Goal: Information Seeking & Learning: Learn about a topic

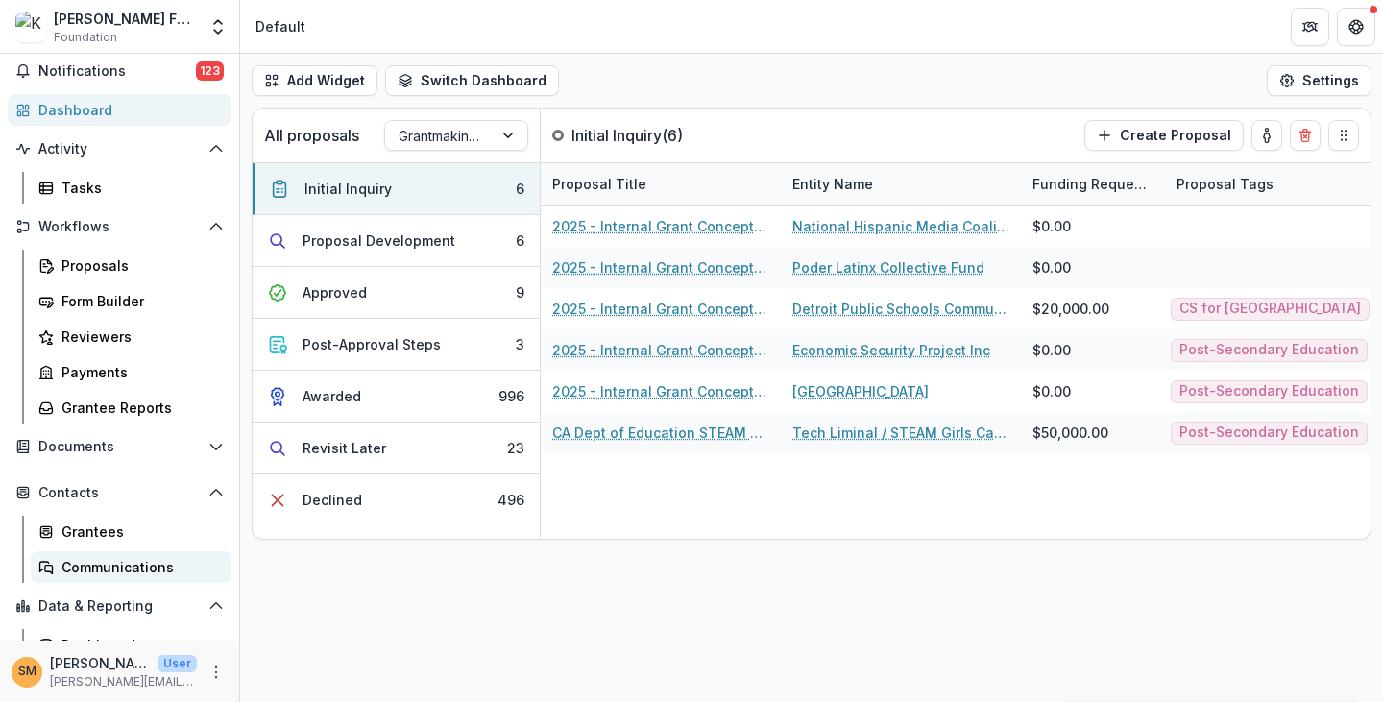
scroll to position [121, 0]
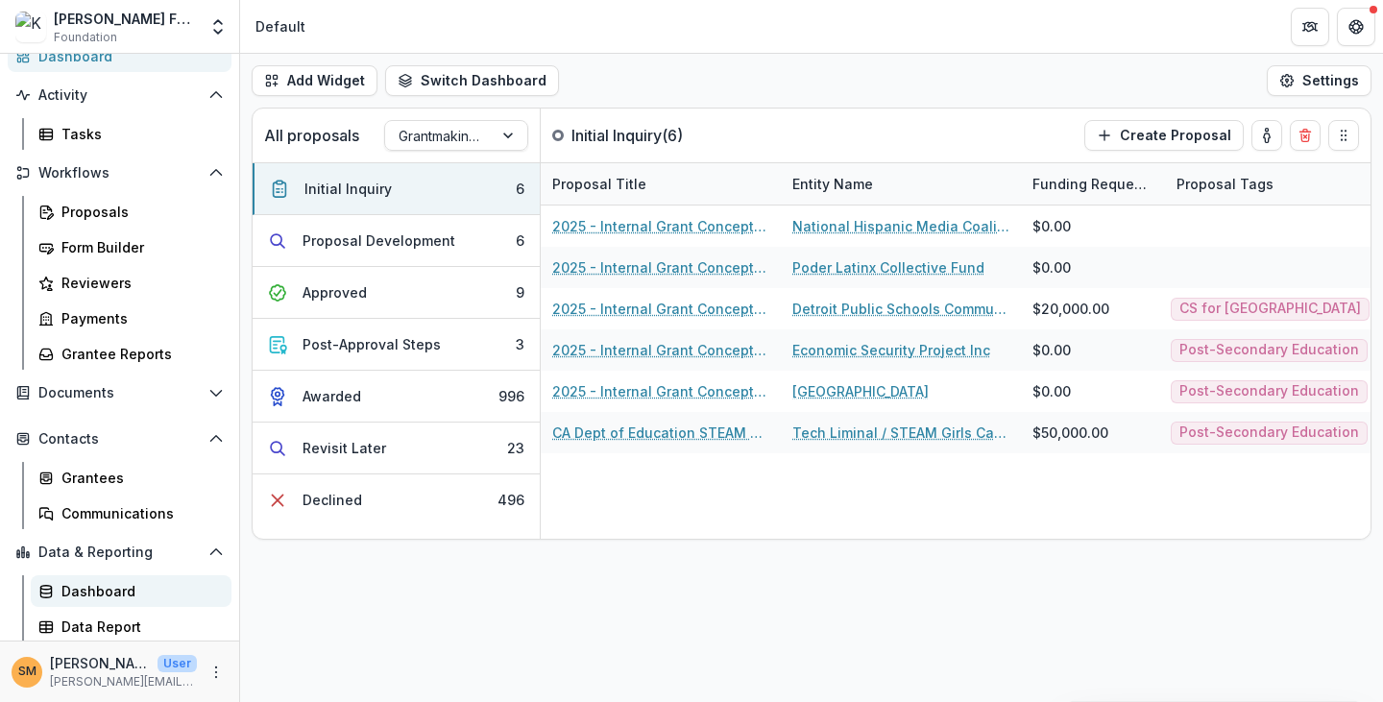
click at [116, 584] on div "Dashboard" at bounding box center [138, 591] width 155 height 20
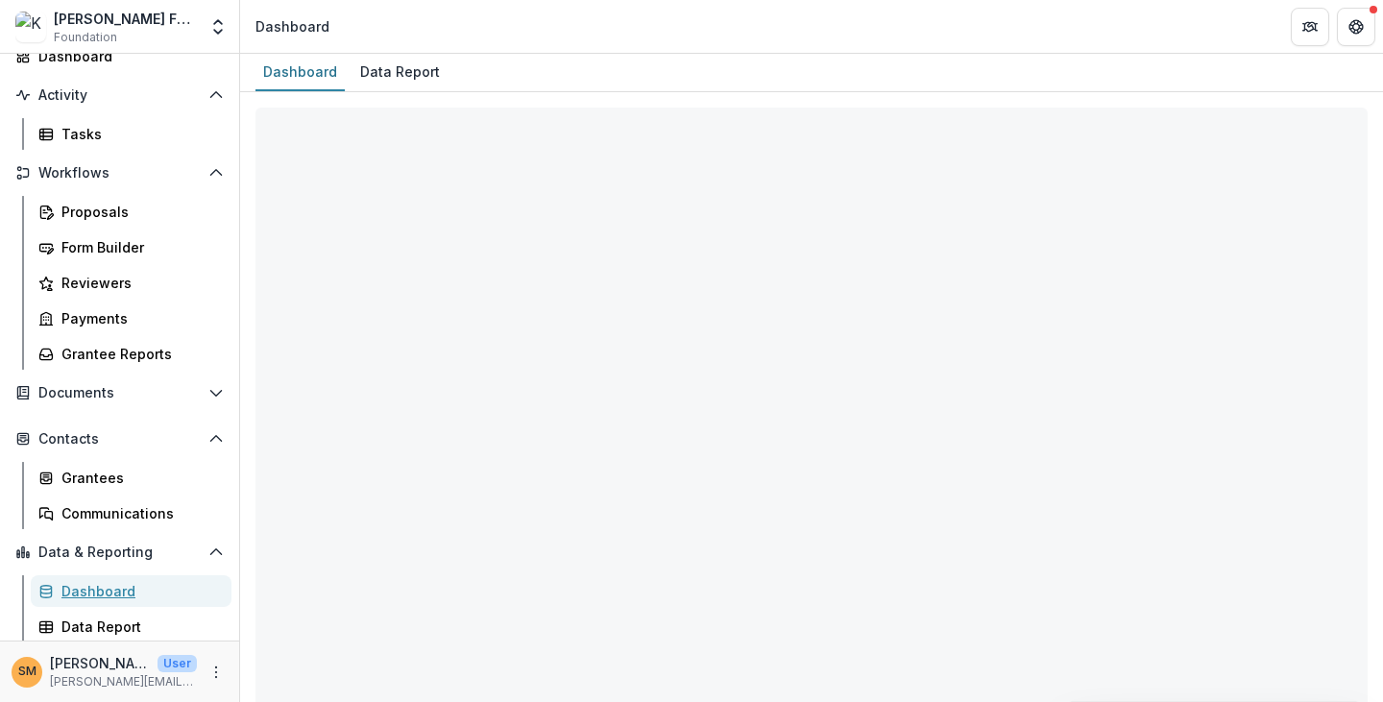
select select "**********"
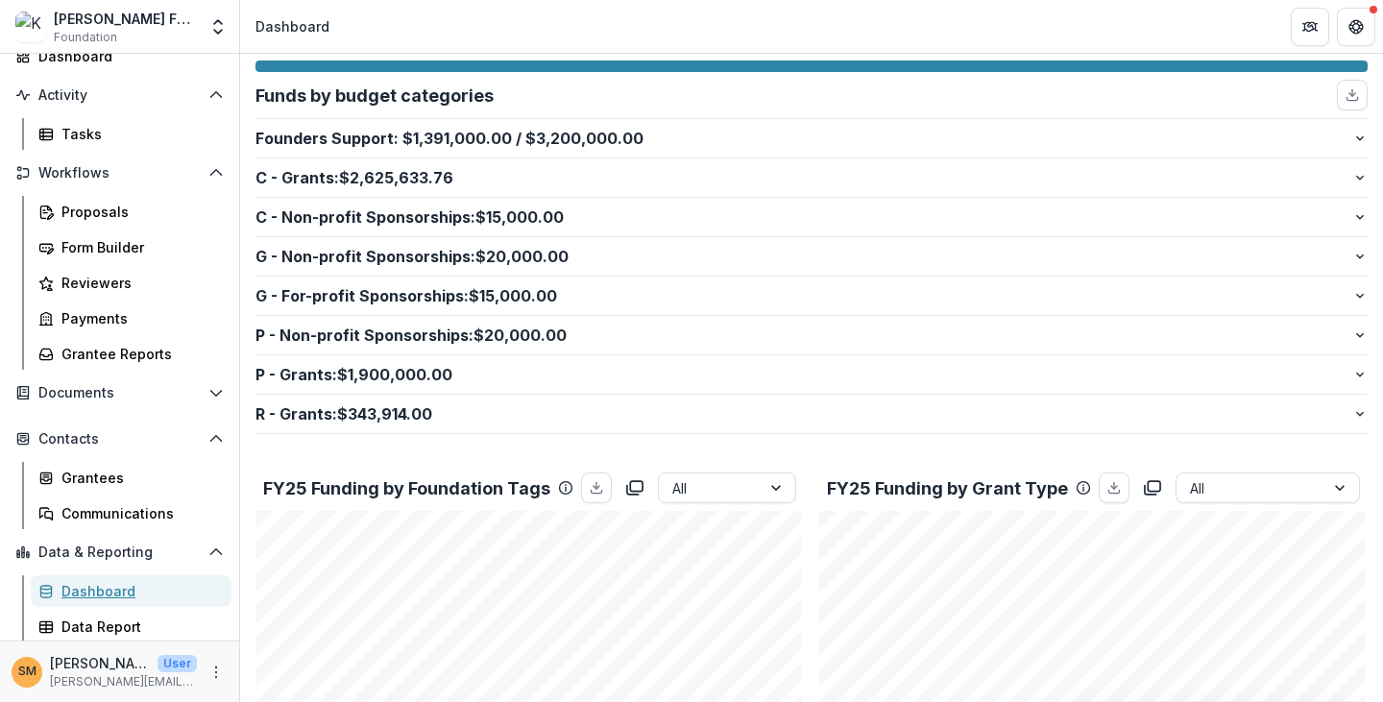
scroll to position [288, 0]
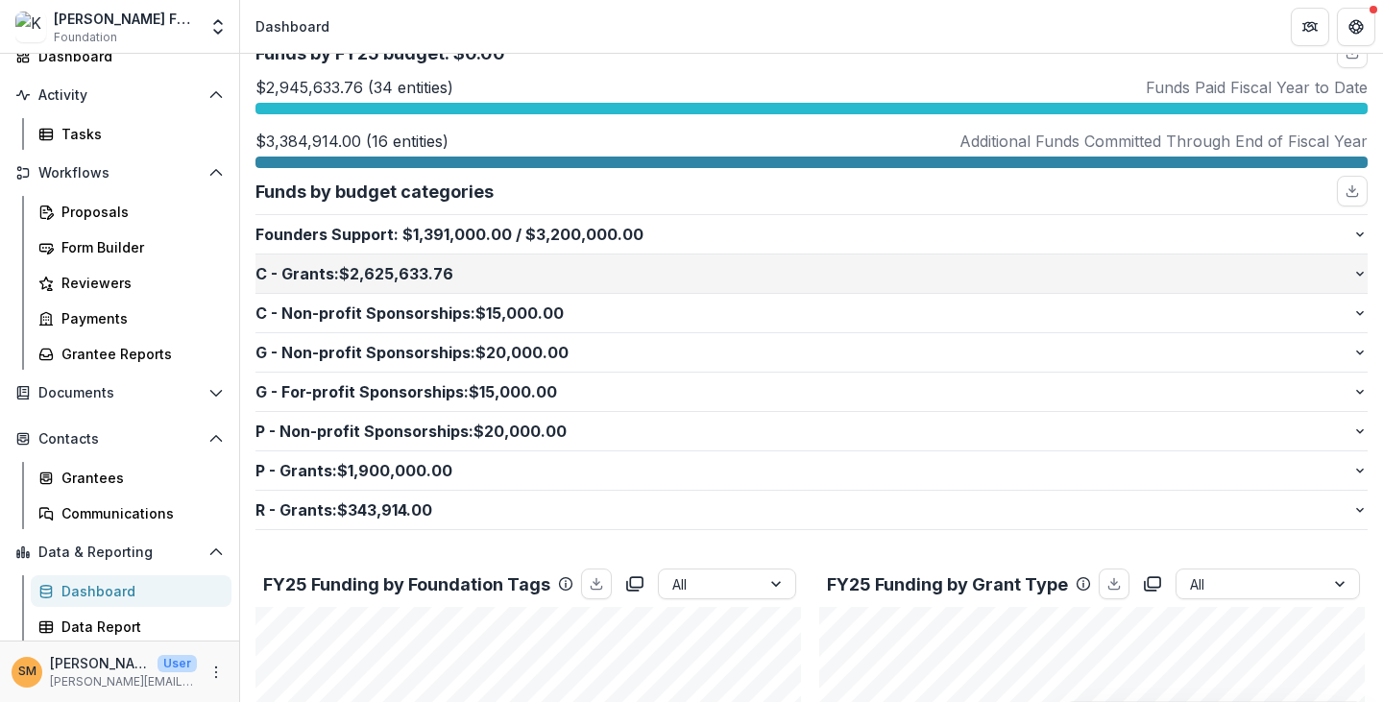
click at [507, 270] on p "C - Grants : $2,625,633.76" at bounding box center [803, 273] width 1097 height 23
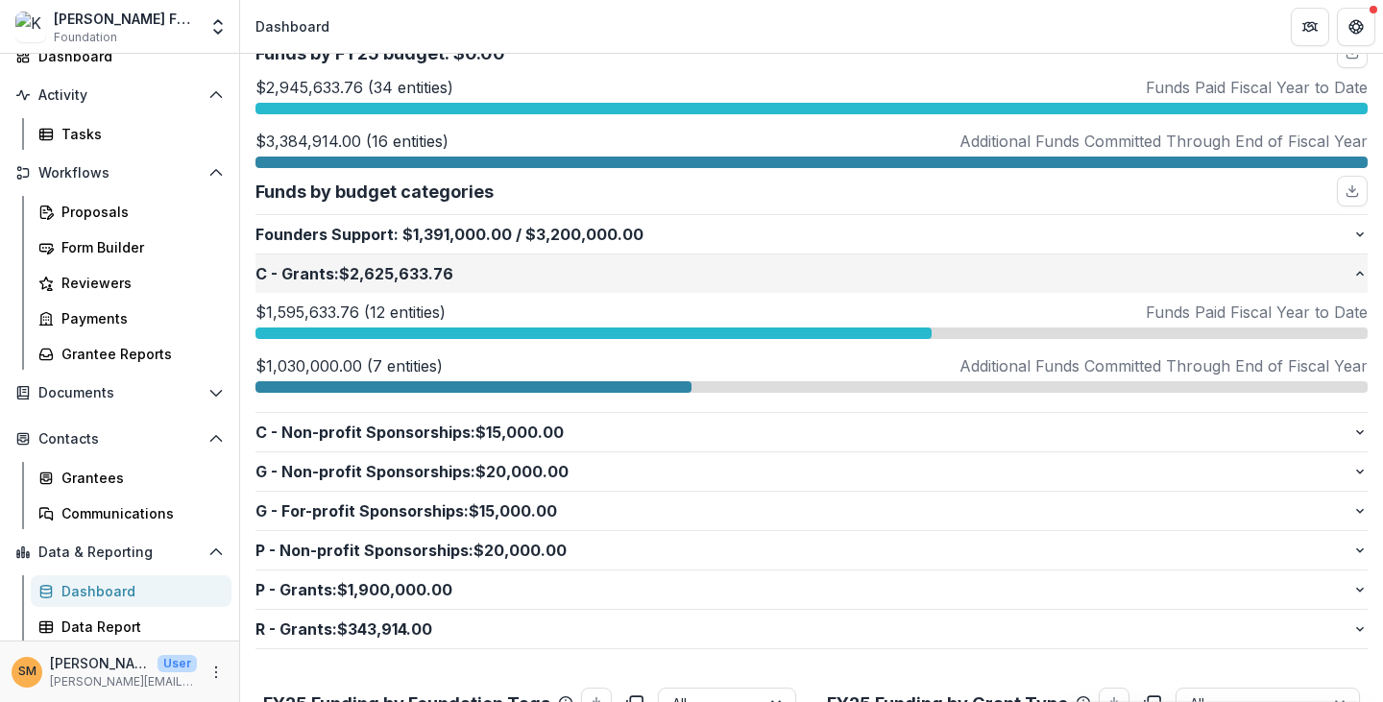
click at [507, 270] on p "C - Grants : $2,625,633.76" at bounding box center [803, 273] width 1097 height 23
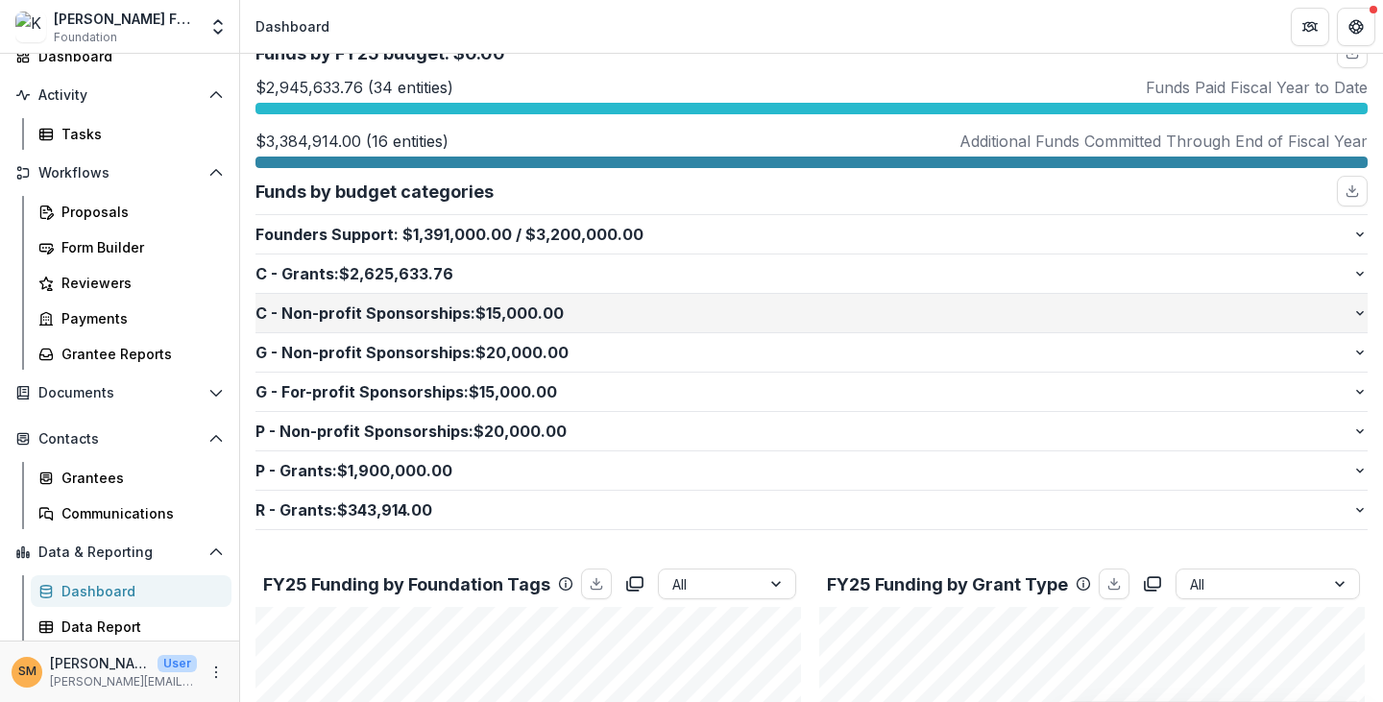
click at [471, 306] on p "C - Non-profit Sponsorships : $15,000.00" at bounding box center [803, 313] width 1097 height 23
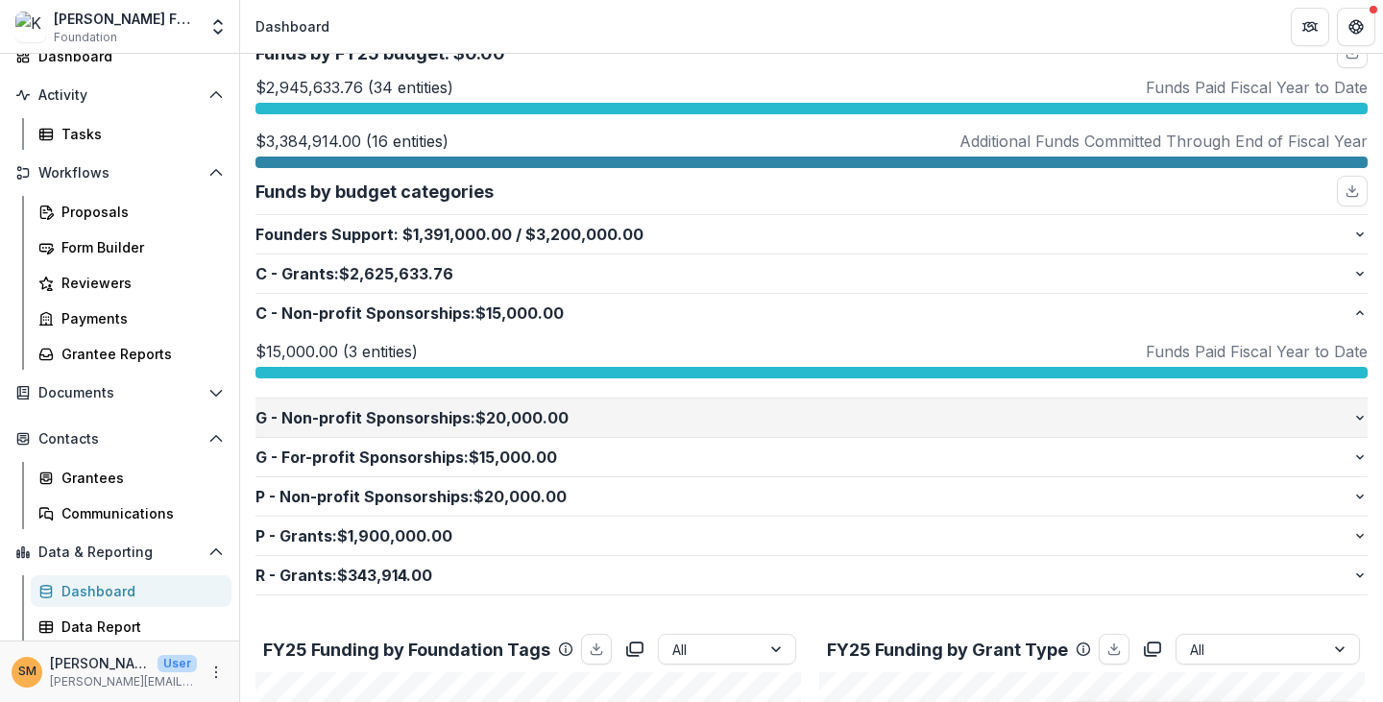
click at [437, 406] on p "G - Non-profit Sponsorships : $20,000.00" at bounding box center [803, 417] width 1097 height 23
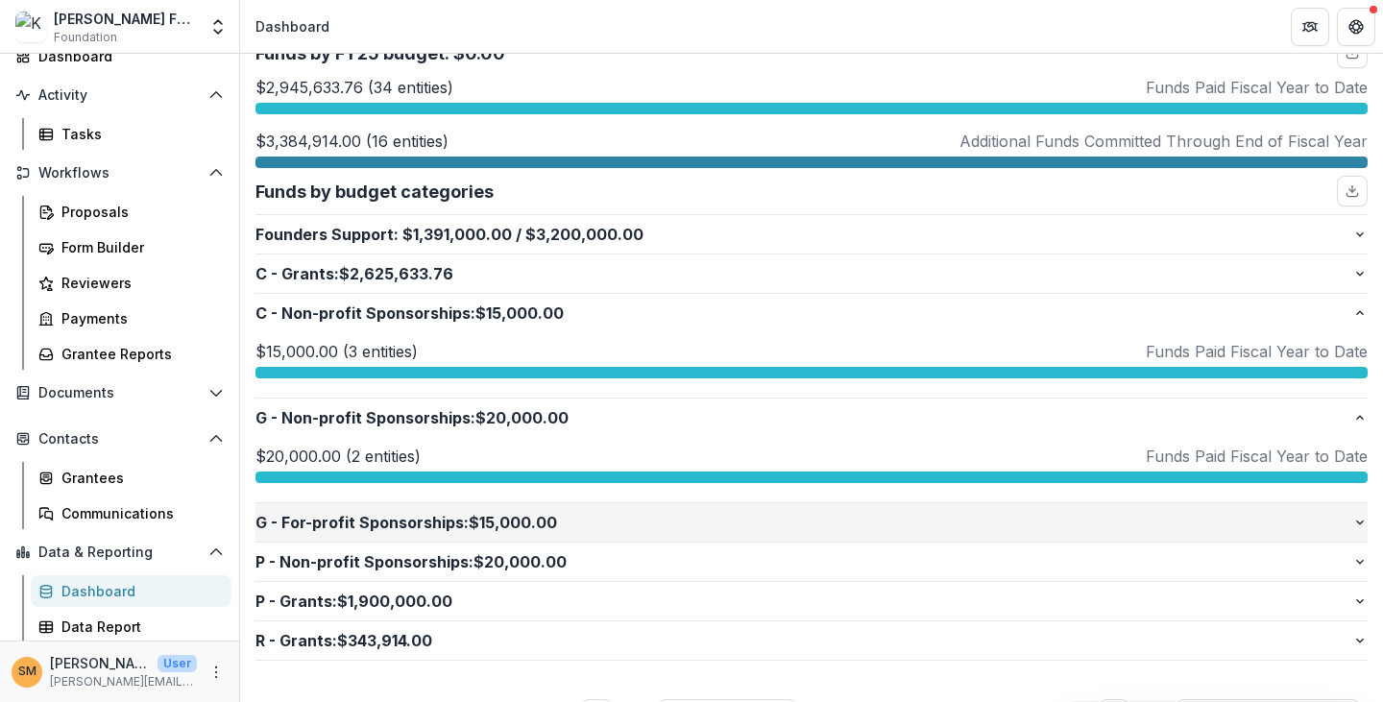
click at [425, 522] on p "G - For-profit Sponsorships : $15,000.00" at bounding box center [803, 522] width 1097 height 23
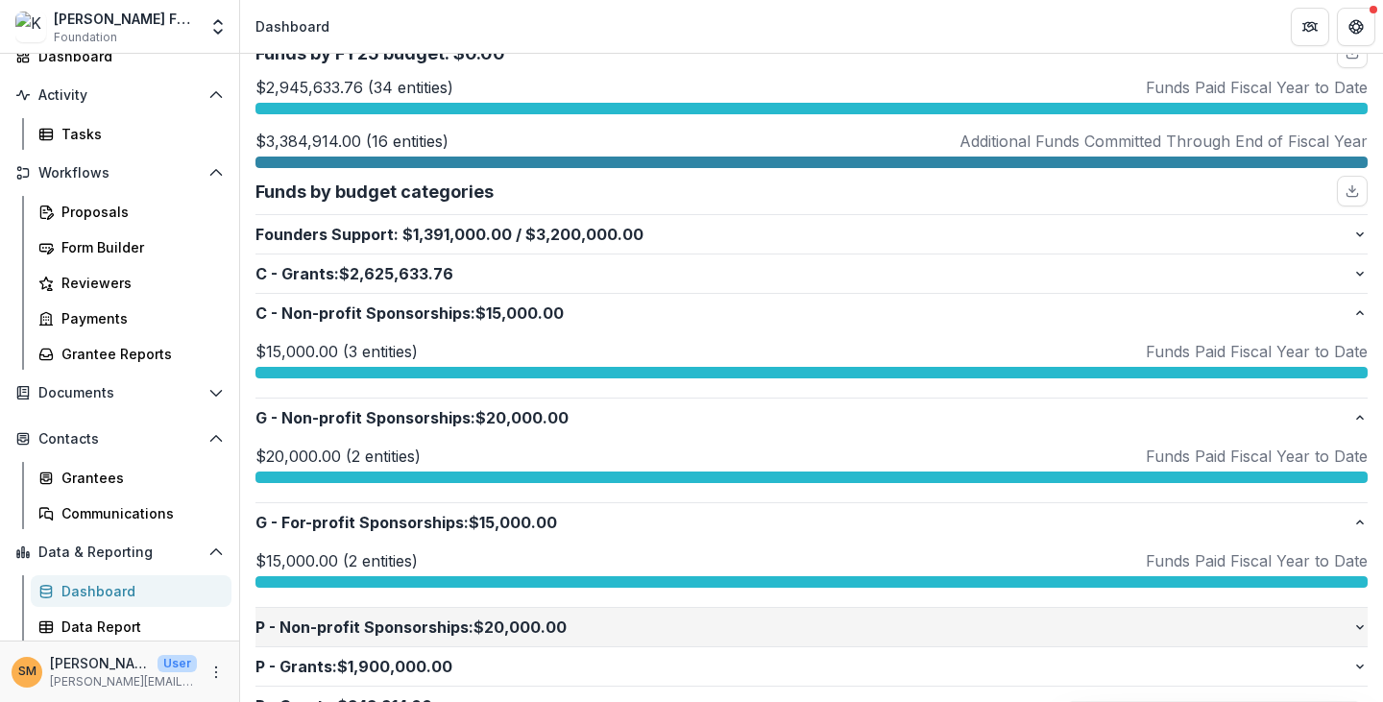
click at [434, 616] on p "P - Non-profit Sponsorships : $20,000.00" at bounding box center [803, 627] width 1097 height 23
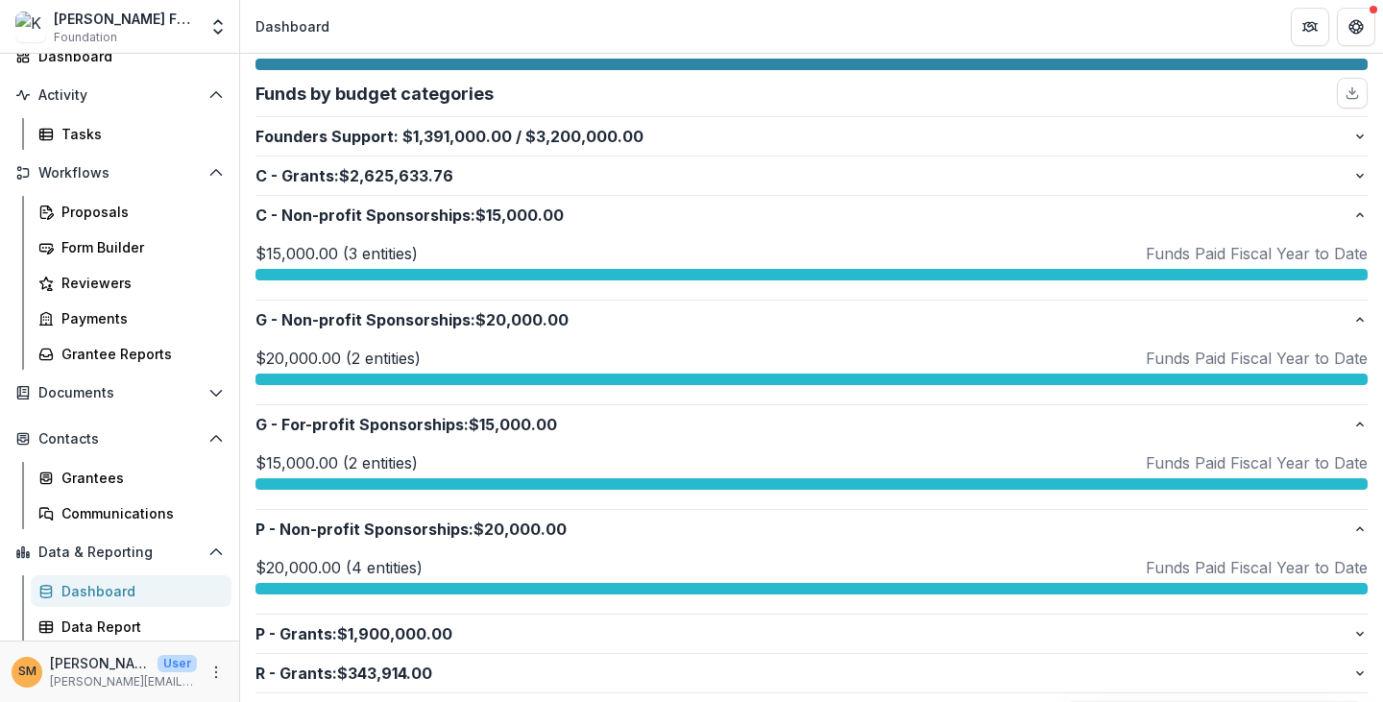
scroll to position [480, 0]
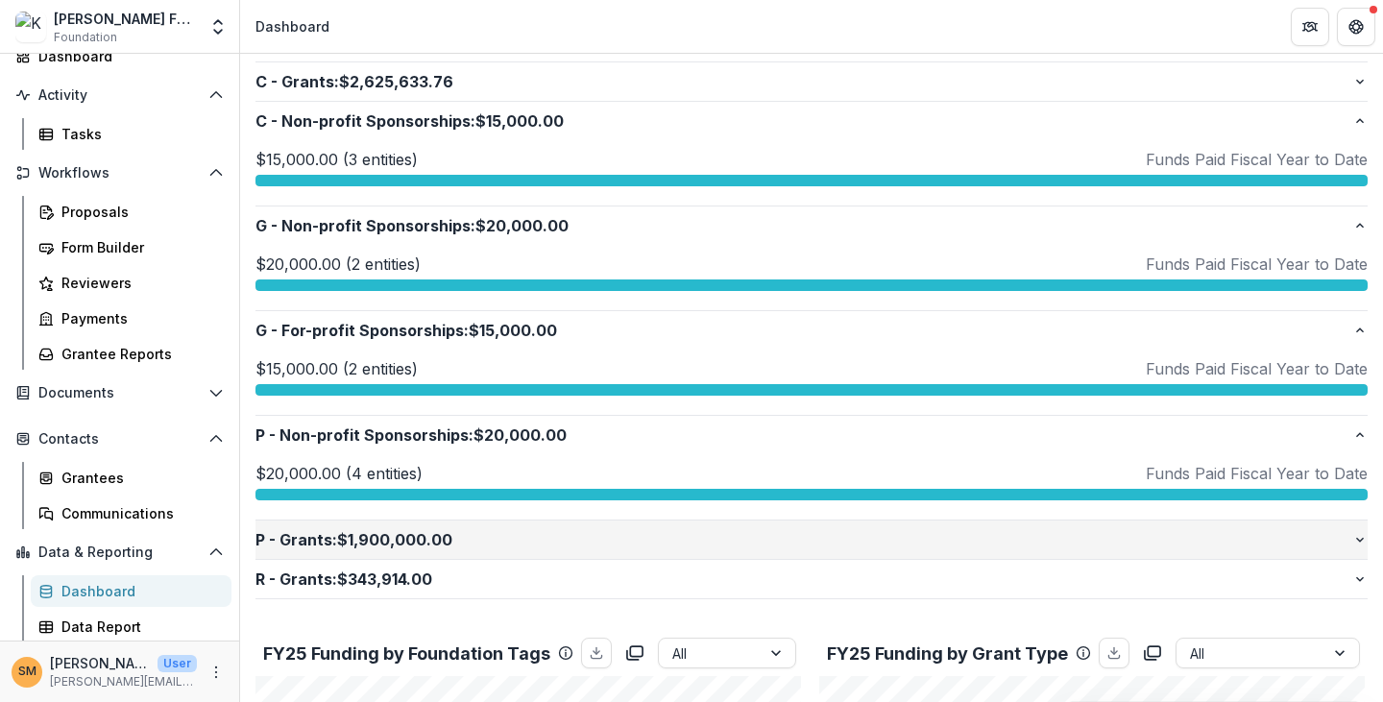
click at [426, 537] on p "P - Grants : $1,900,000.00" at bounding box center [803, 539] width 1097 height 23
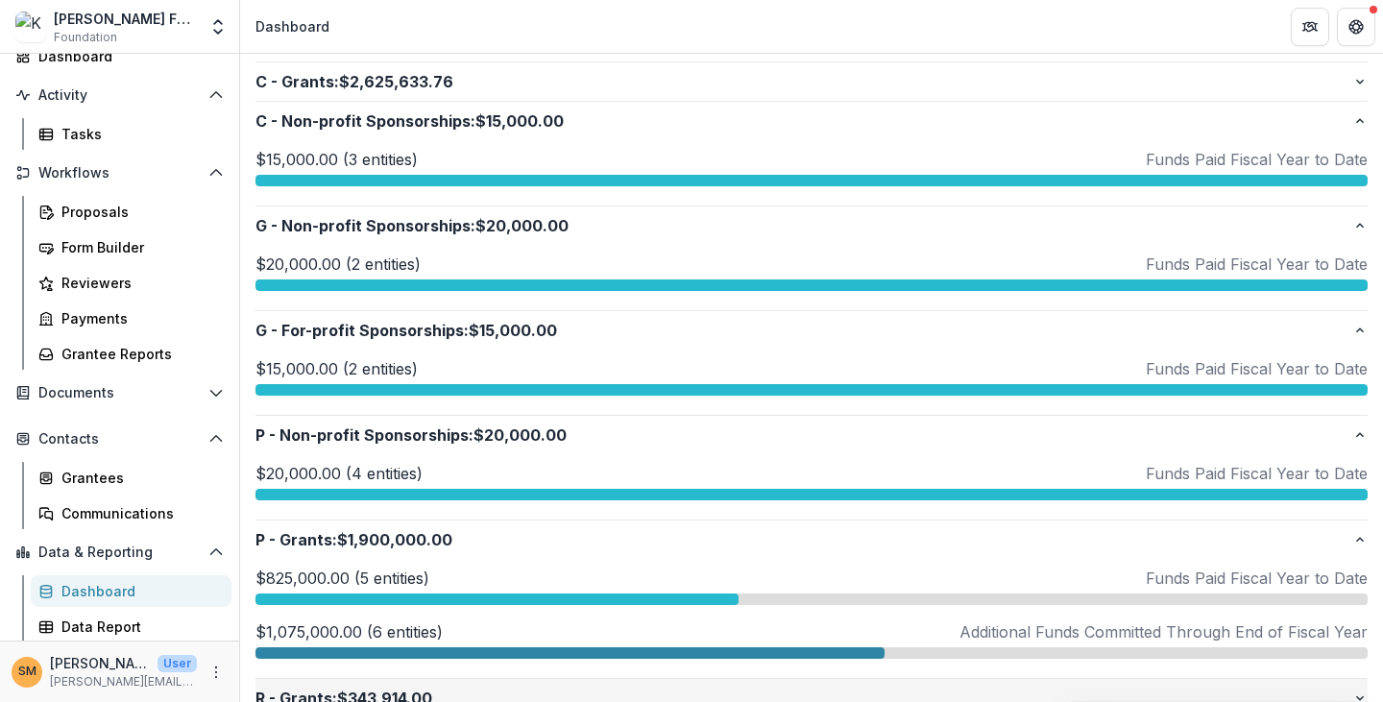
scroll to position [576, 0]
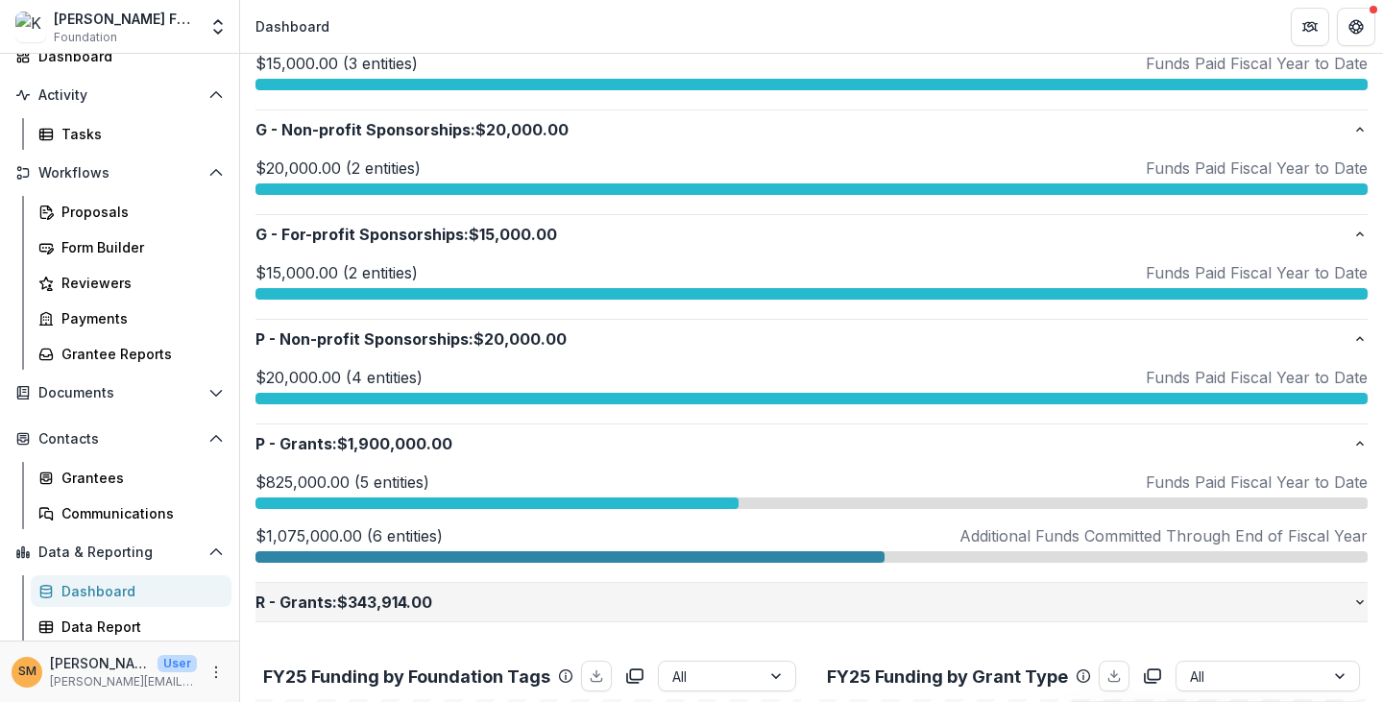
click at [411, 602] on p "R - Grants : $343,914.00" at bounding box center [803, 602] width 1097 height 23
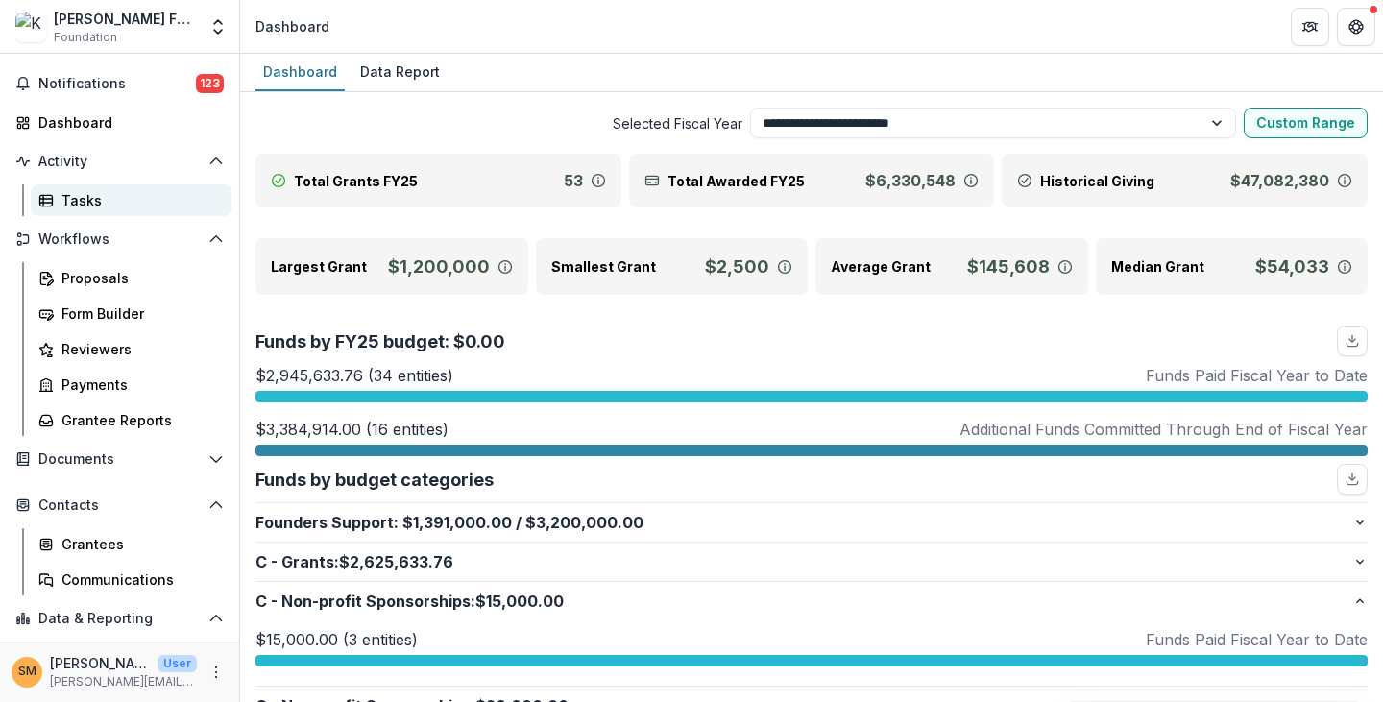
scroll to position [0, 0]
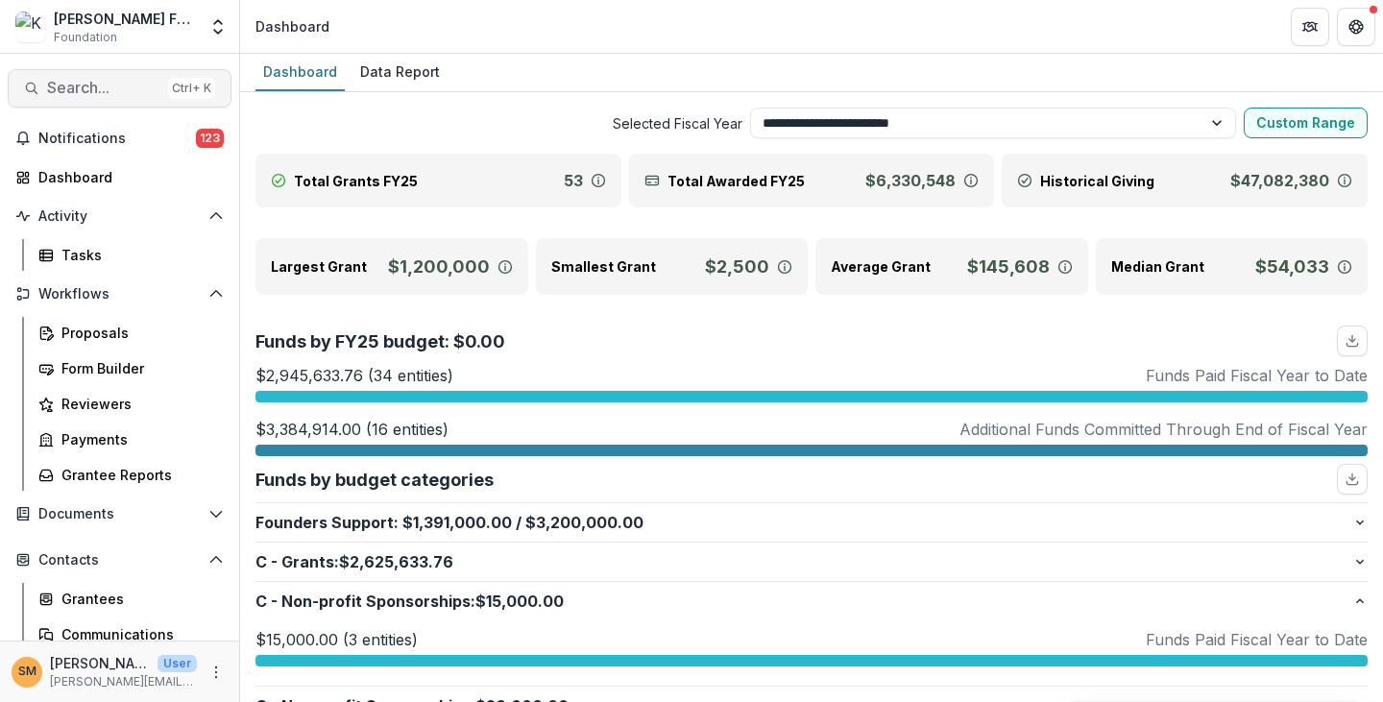
click at [72, 87] on span "Search..." at bounding box center [103, 88] width 113 height 18
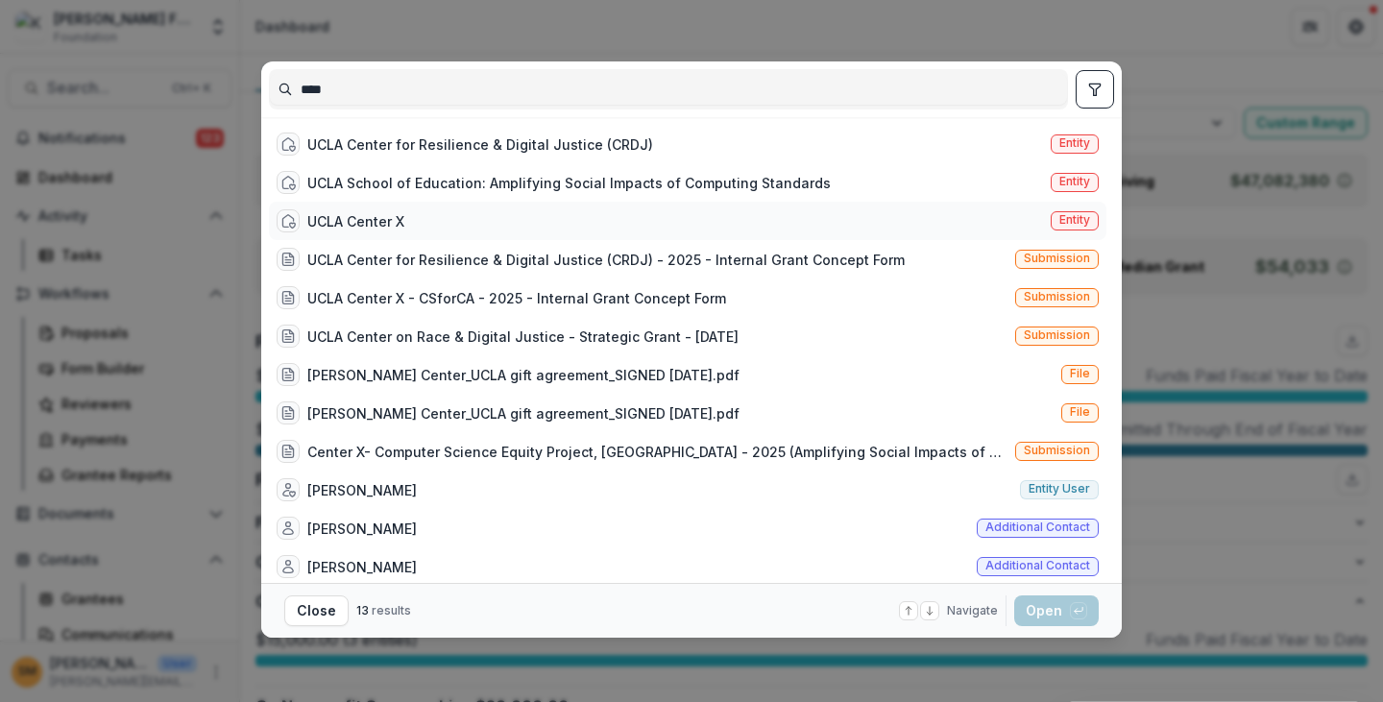
type input "****"
click at [1072, 220] on span "Entity" at bounding box center [1074, 219] width 31 height 13
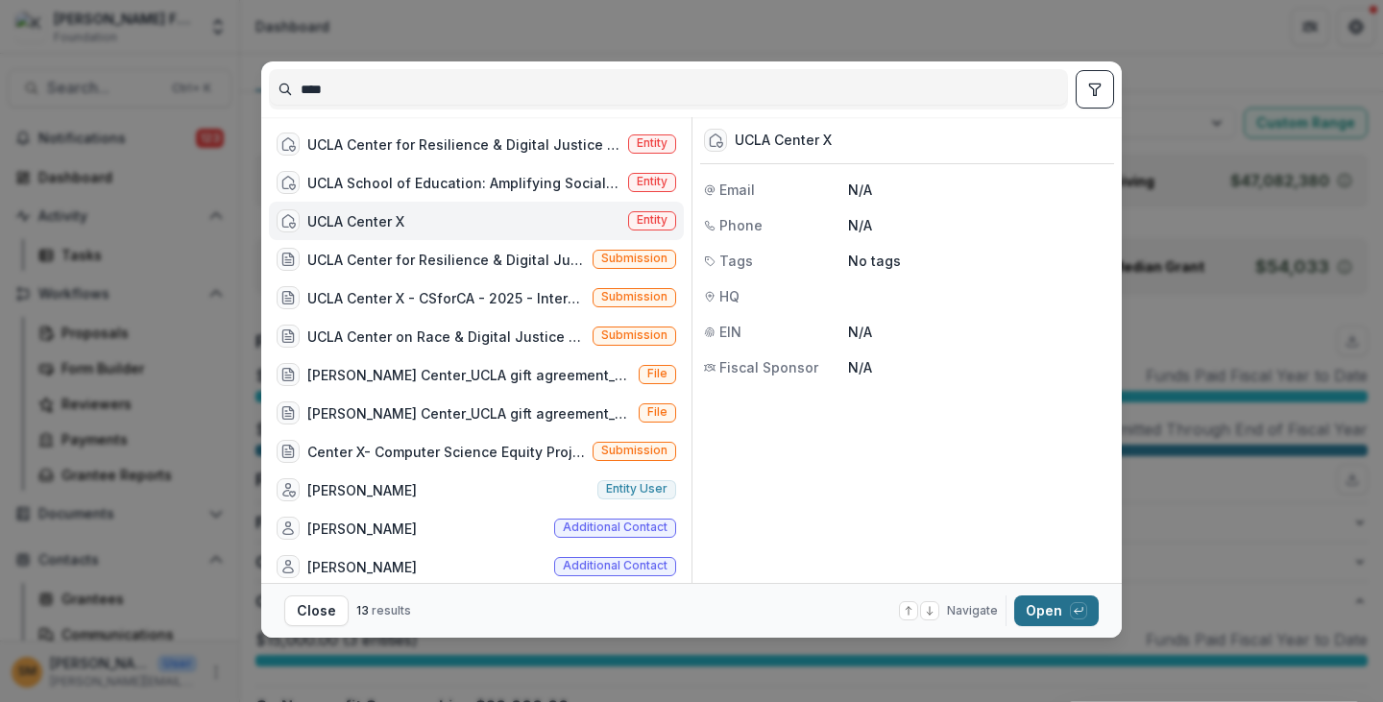
click at [1039, 614] on button "Open with enter key" at bounding box center [1056, 610] width 85 height 31
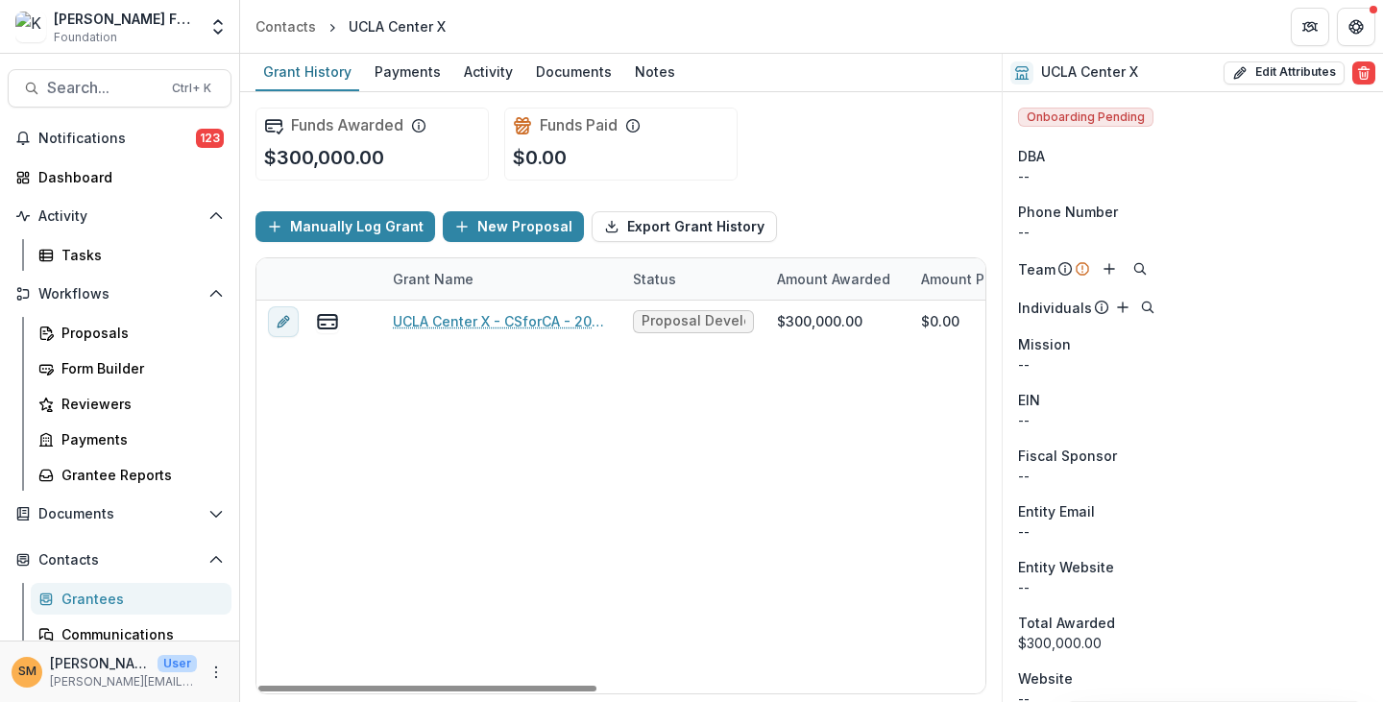
drag, startPoint x: 563, startPoint y: 687, endPoint x: 380, endPoint y: 391, distance: 347.6
click at [359, 686] on div at bounding box center [427, 689] width 338 height 6
click at [83, 91] on span "Search..." at bounding box center [103, 88] width 113 height 18
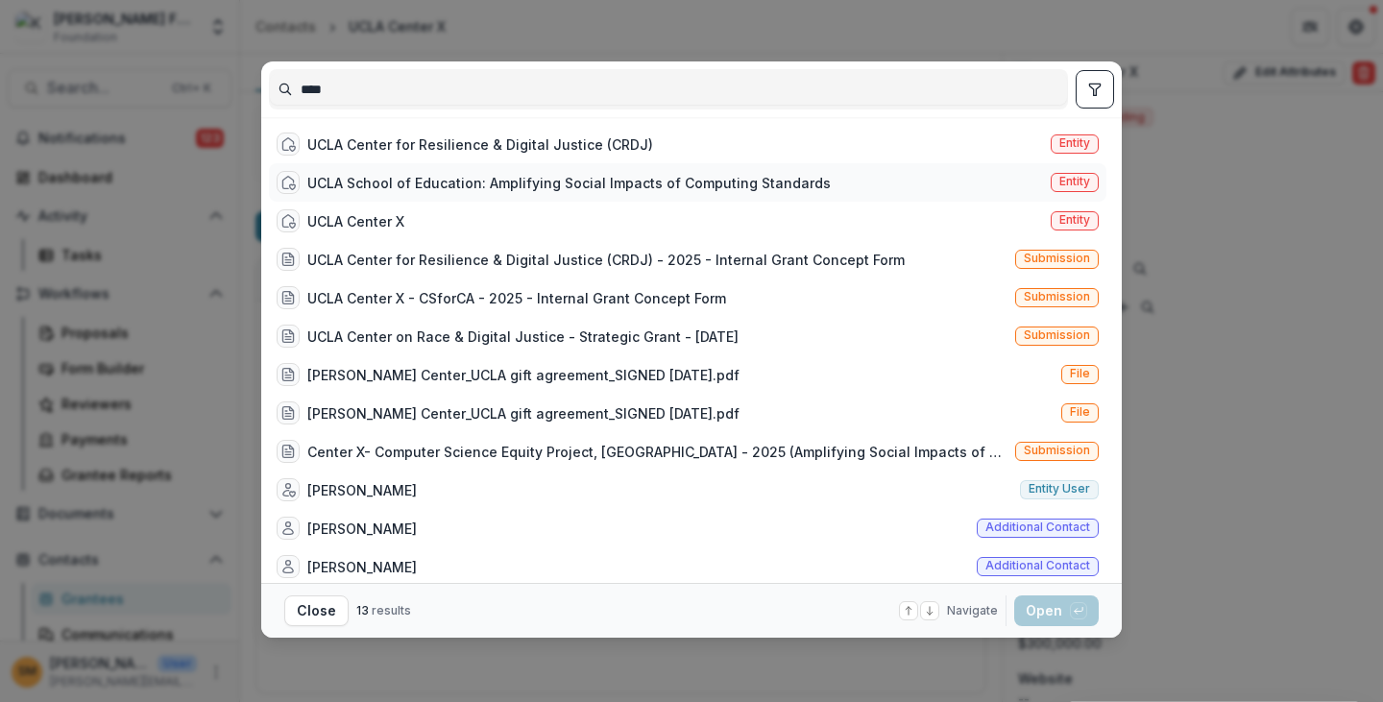
type input "****"
click at [1072, 187] on span "Entity" at bounding box center [1074, 181] width 31 height 13
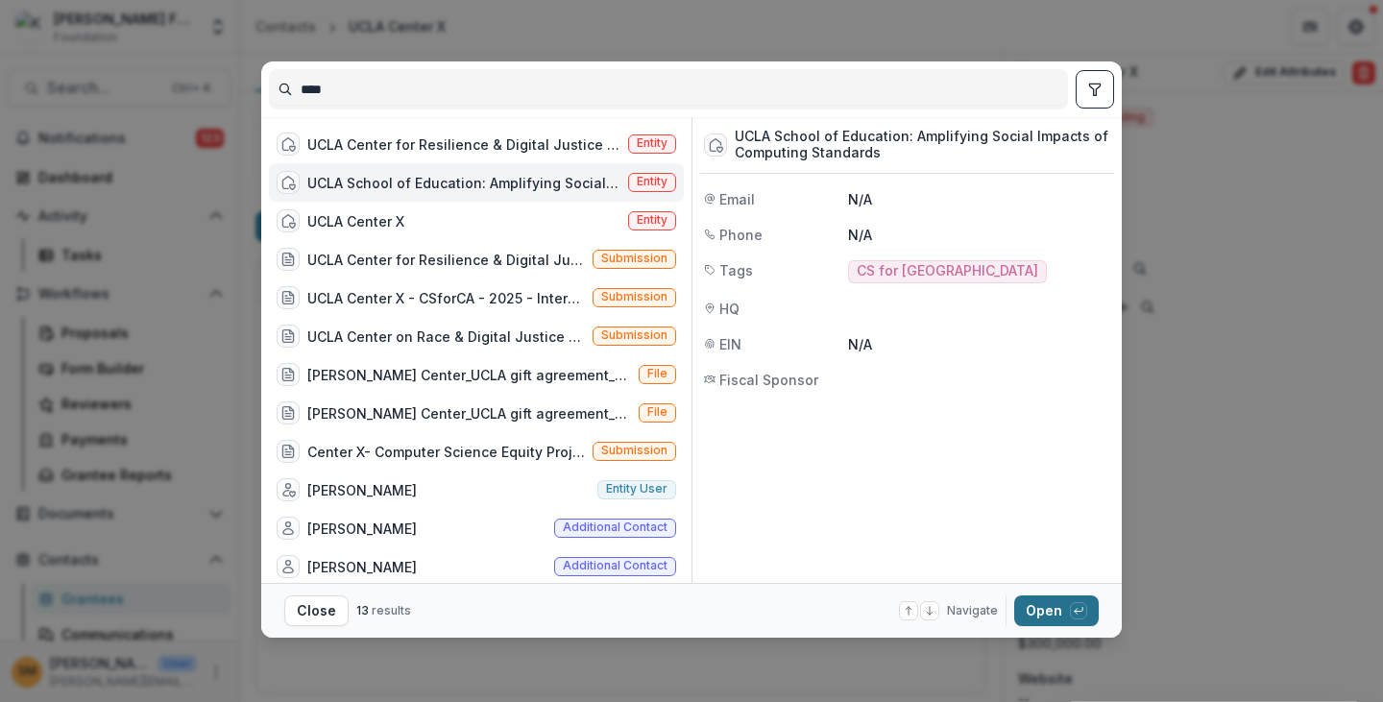
click at [1046, 612] on button "Open with enter key" at bounding box center [1056, 610] width 85 height 31
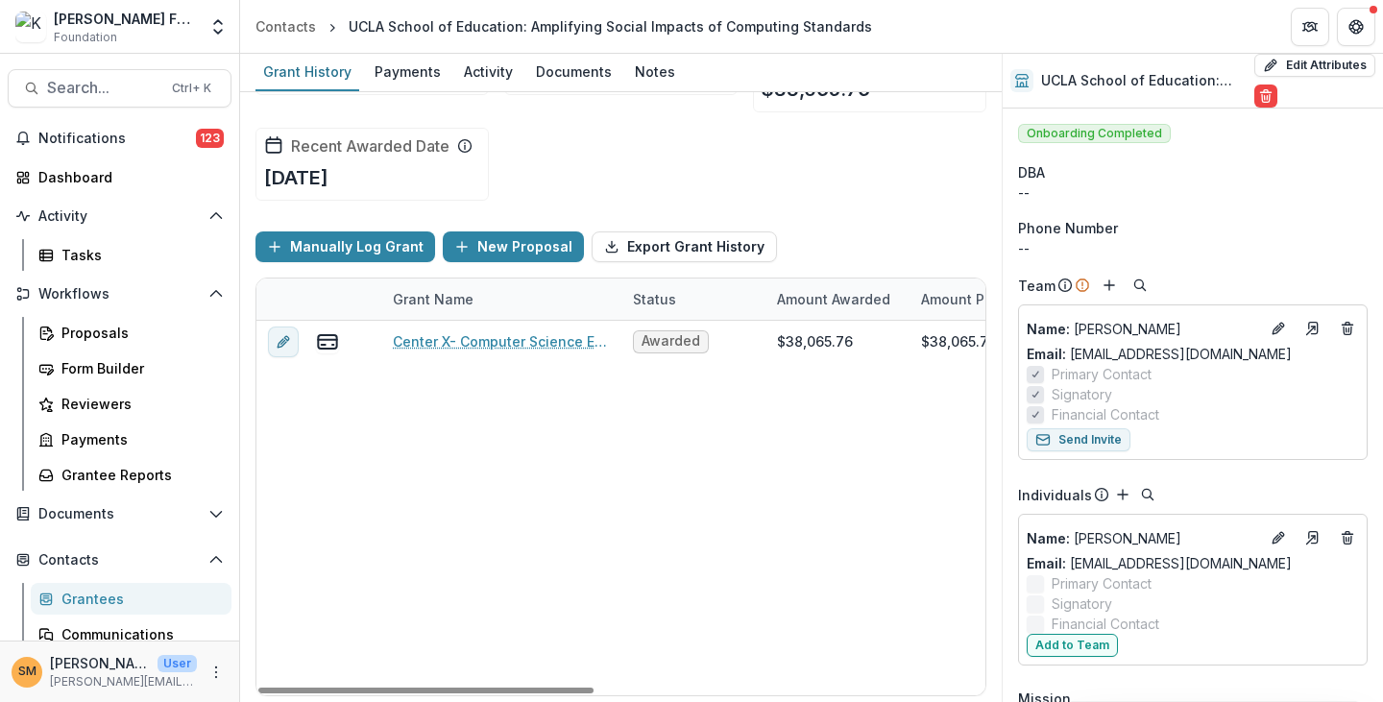
drag, startPoint x: 525, startPoint y: 688, endPoint x: 150, endPoint y: 603, distance: 384.9
click at [258, 688] on div at bounding box center [425, 691] width 335 height 6
click at [79, 93] on span "Search..." at bounding box center [103, 88] width 113 height 18
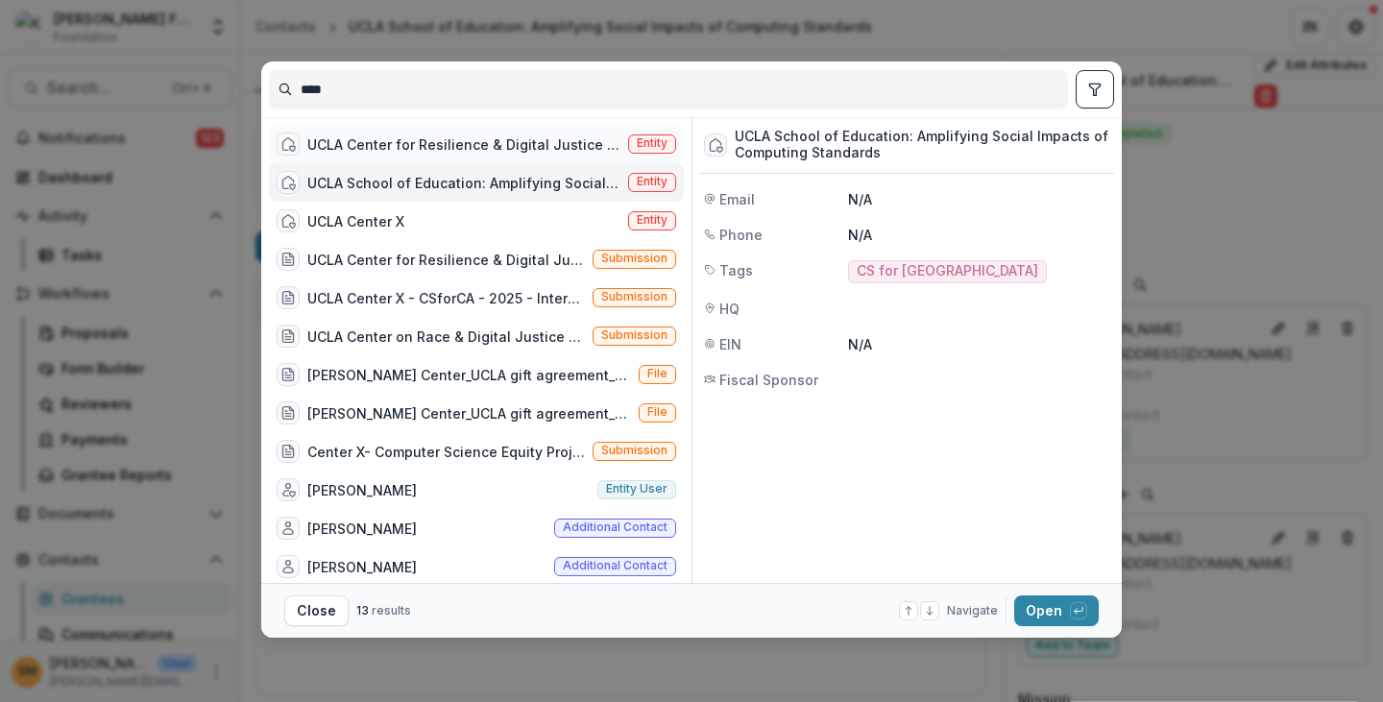
click at [642, 145] on span "Entity" at bounding box center [652, 142] width 31 height 13
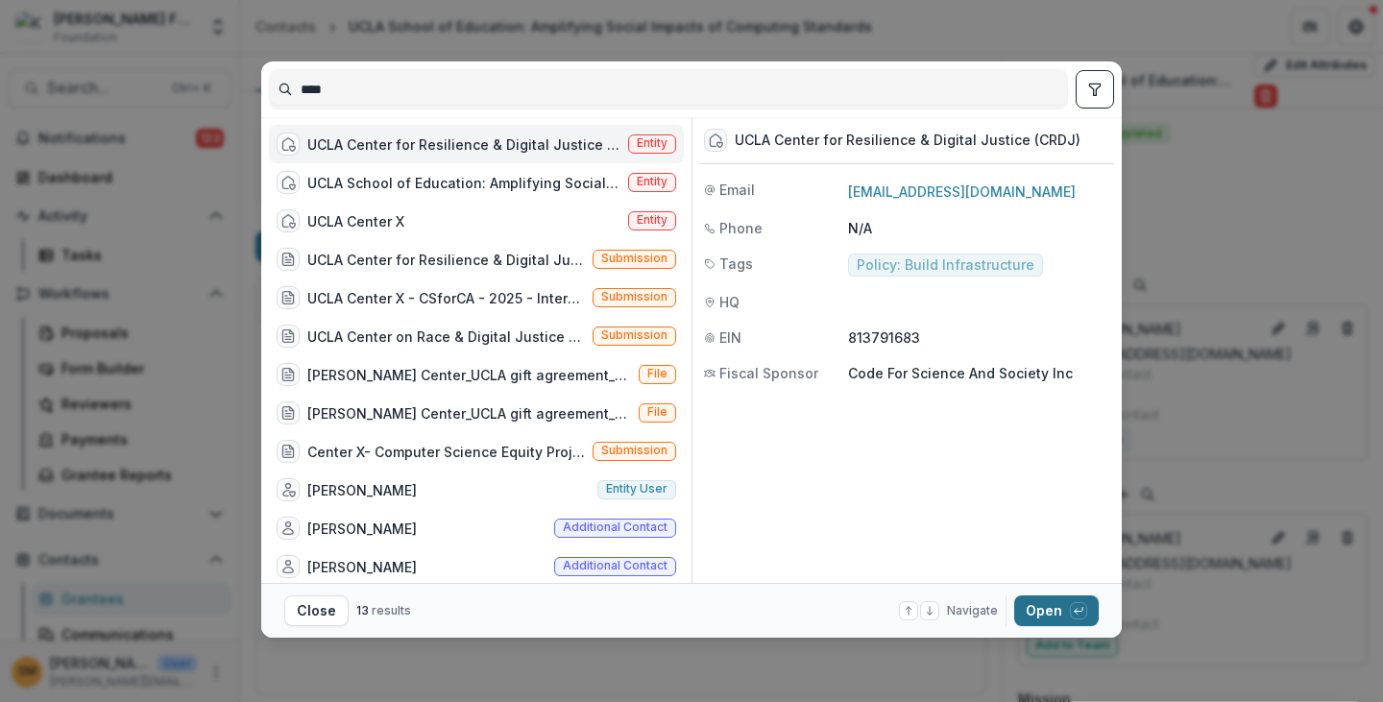
click at [1037, 610] on button "Open with enter key" at bounding box center [1056, 610] width 85 height 31
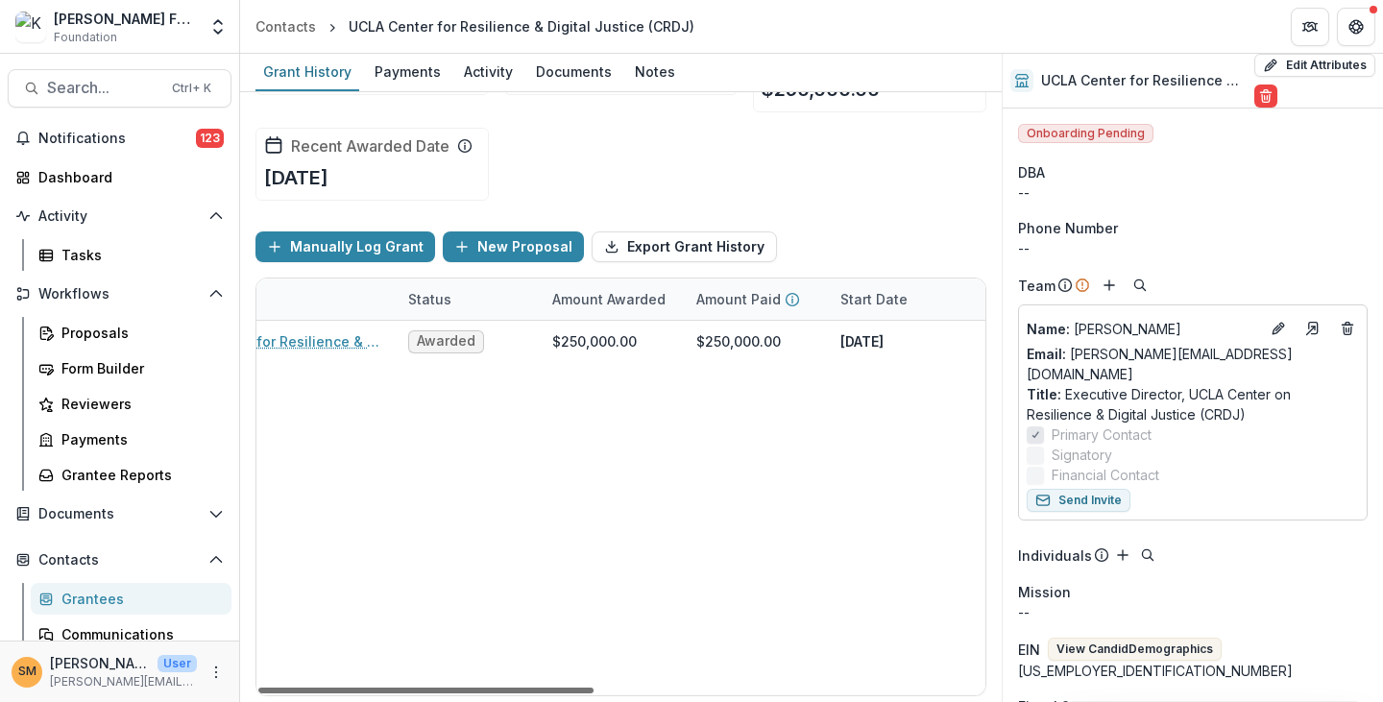
scroll to position [0, 228]
drag, startPoint x: 538, startPoint y: 689, endPoint x: 643, endPoint y: 697, distance: 105.0
click at [594, 693] on div at bounding box center [425, 691] width 335 height 6
click at [95, 88] on span "Search..." at bounding box center [103, 88] width 113 height 18
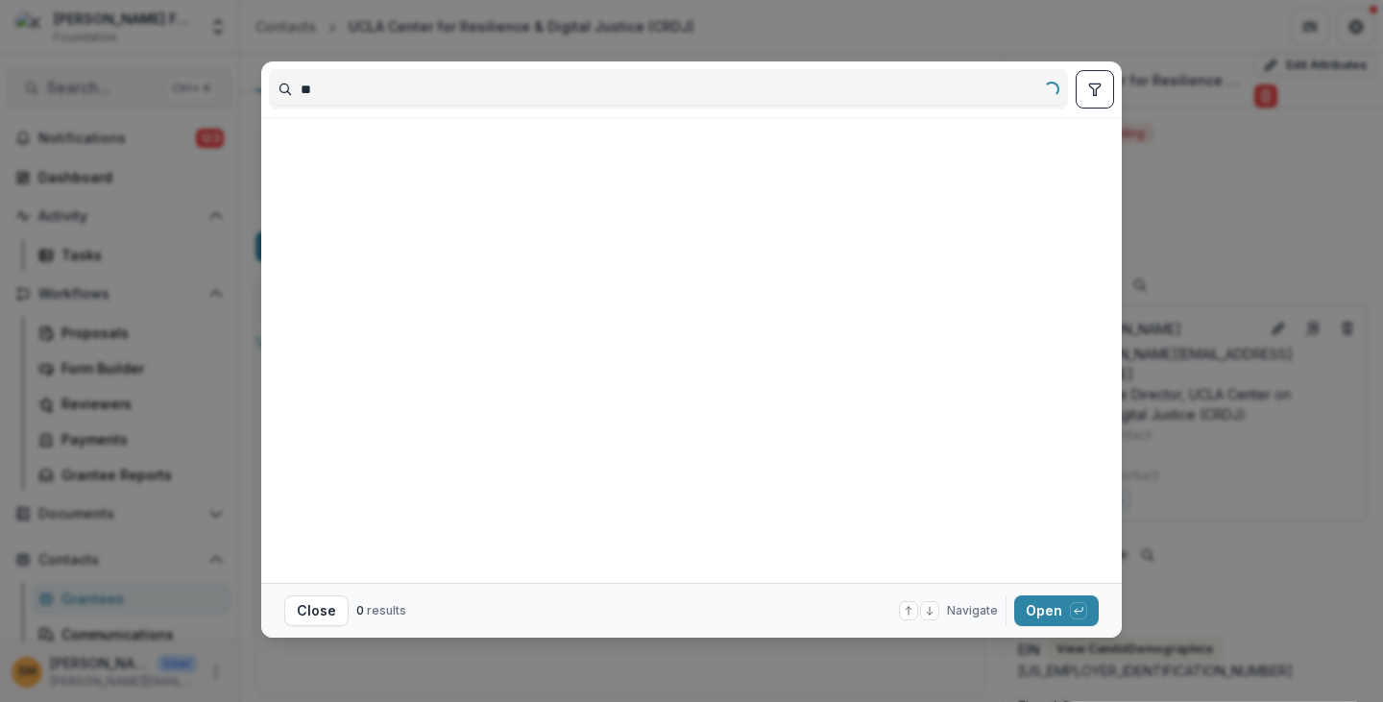
type input "*"
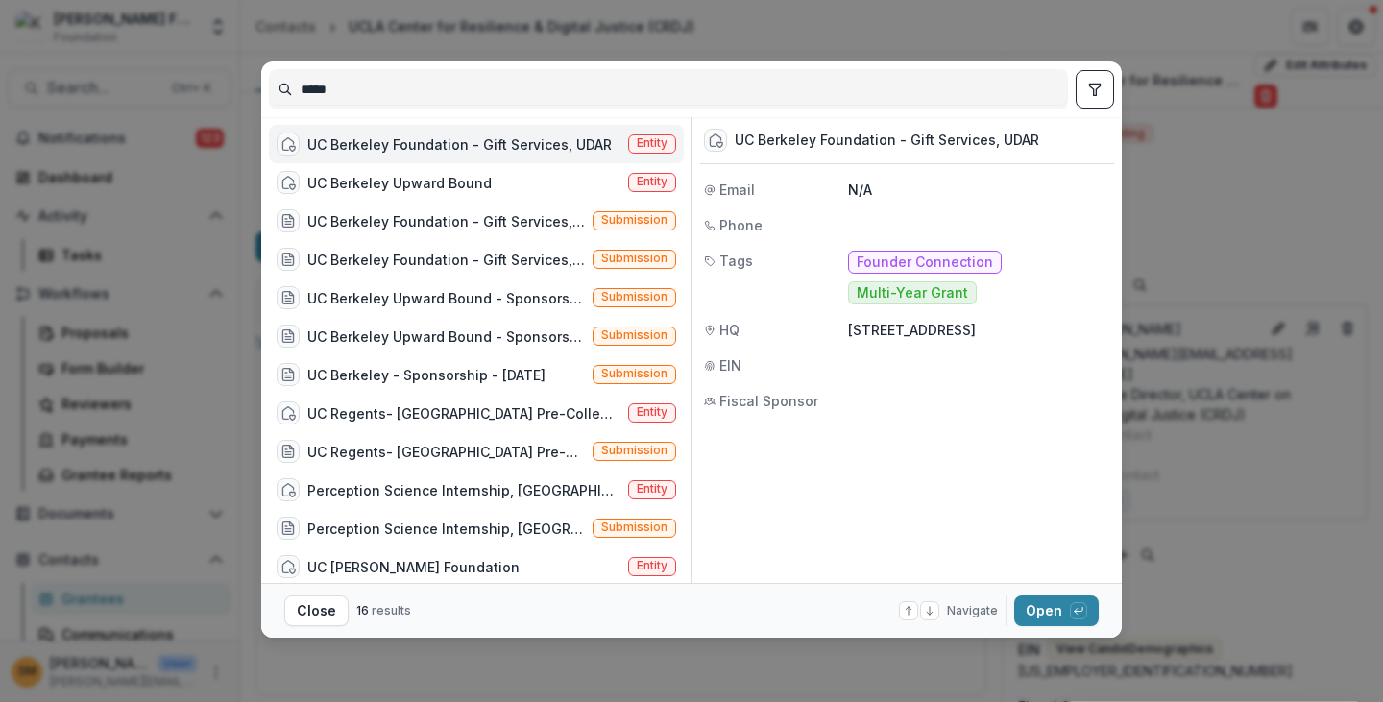
type input "*****"
click at [637, 146] on span "Entity" at bounding box center [652, 142] width 31 height 13
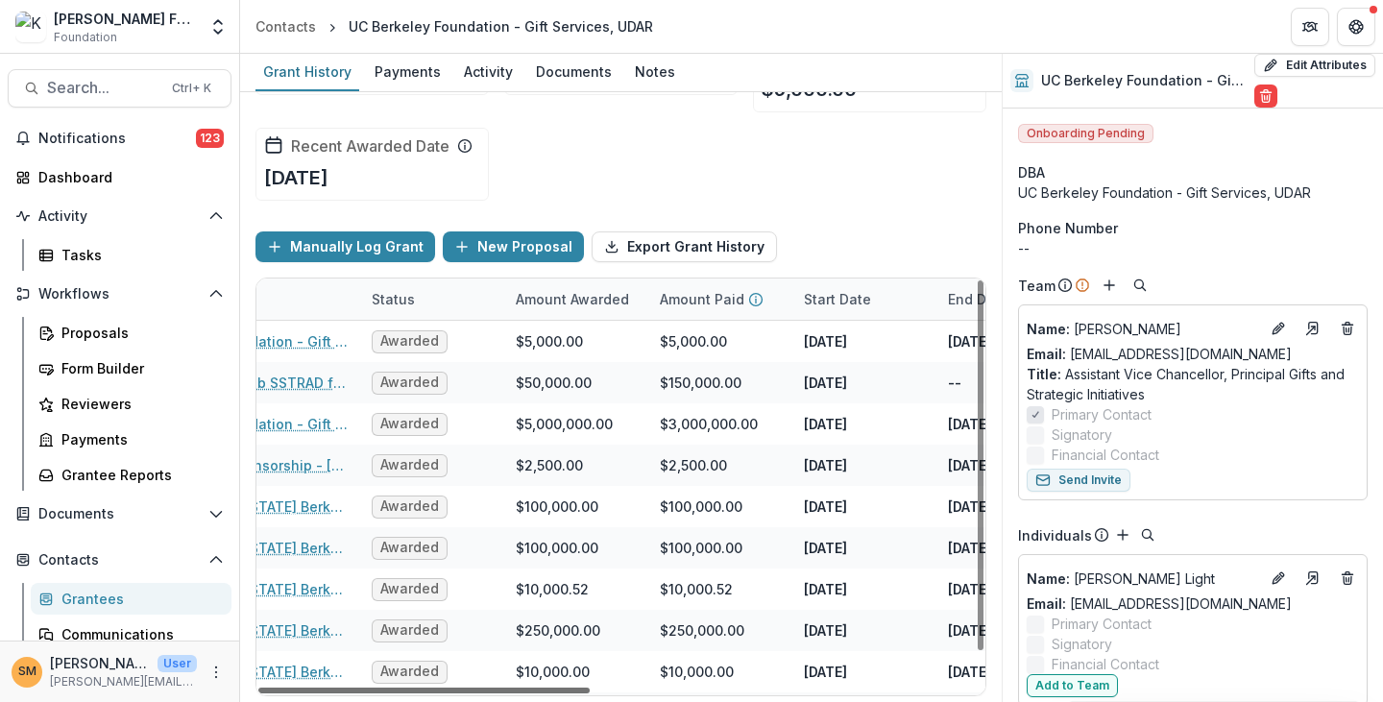
scroll to position [0, 61]
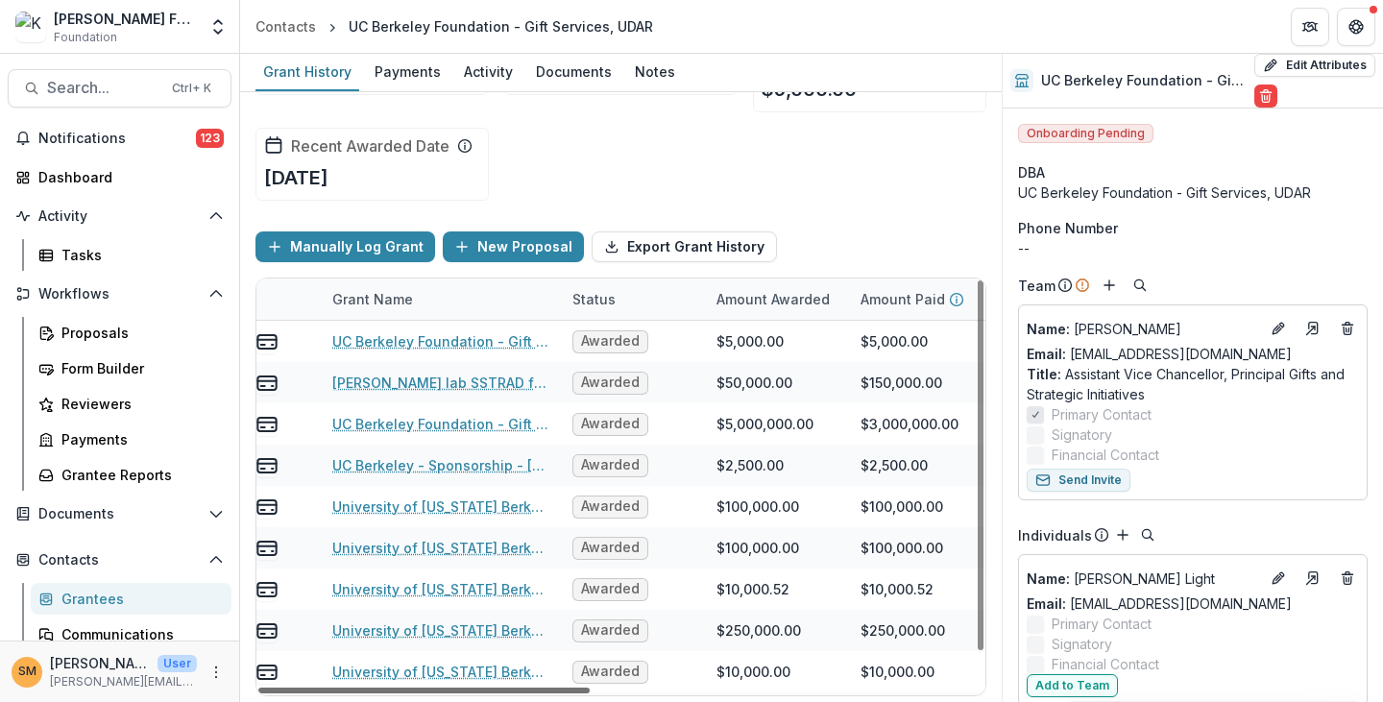
drag, startPoint x: 524, startPoint y: 690, endPoint x: 551, endPoint y: 698, distance: 28.2
click at [551, 693] on div at bounding box center [423, 691] width 331 height 6
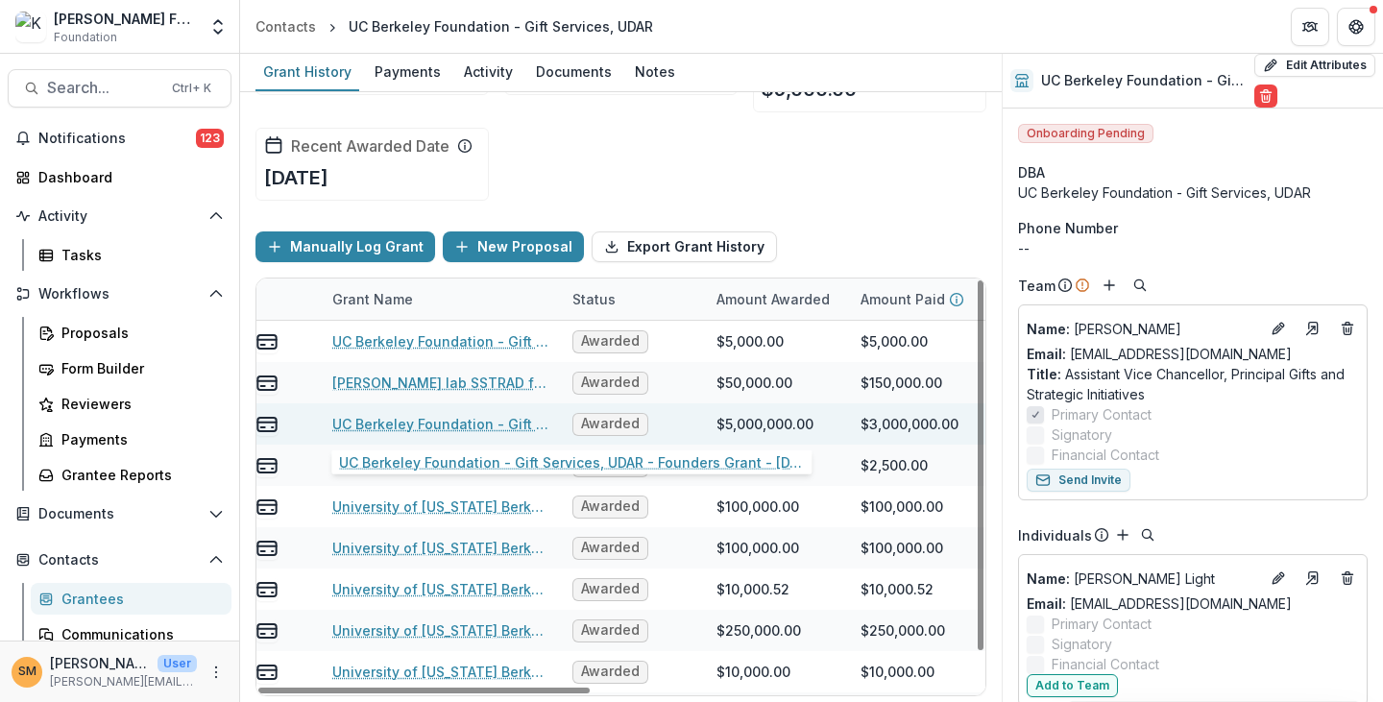
click at [481, 422] on link "UC Berkeley Foundation - Gift Services, UDAR - Founders Grant - [DATE]" at bounding box center [440, 424] width 217 height 20
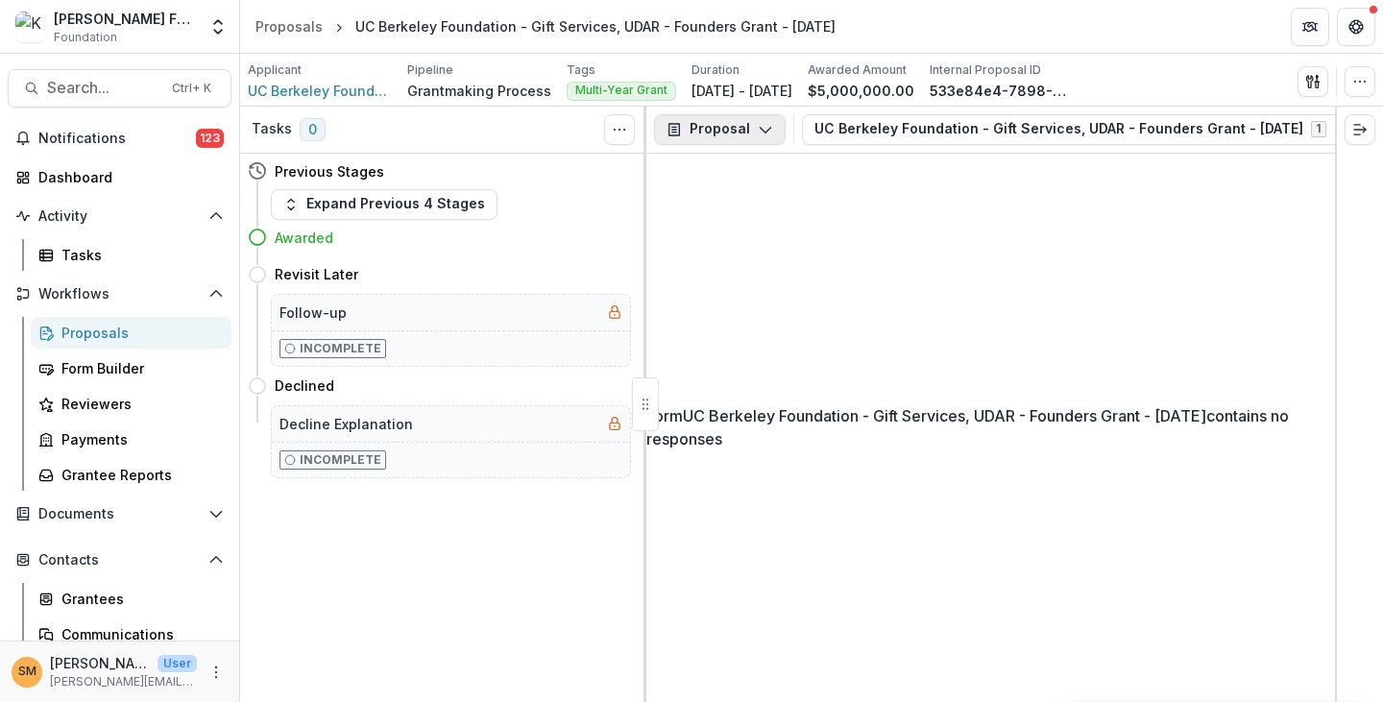
click at [726, 137] on button "Proposal" at bounding box center [720, 129] width 132 height 31
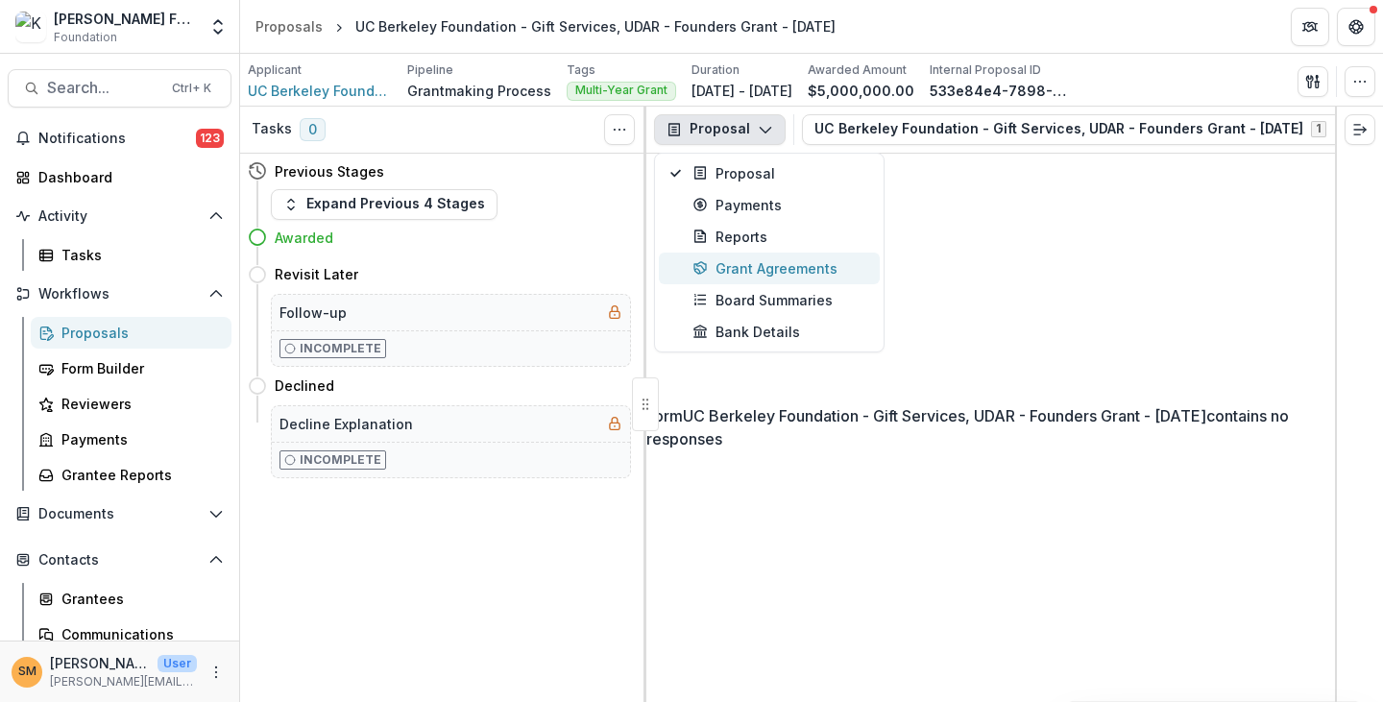
click at [742, 262] on div "Grant Agreements" at bounding box center [780, 268] width 176 height 20
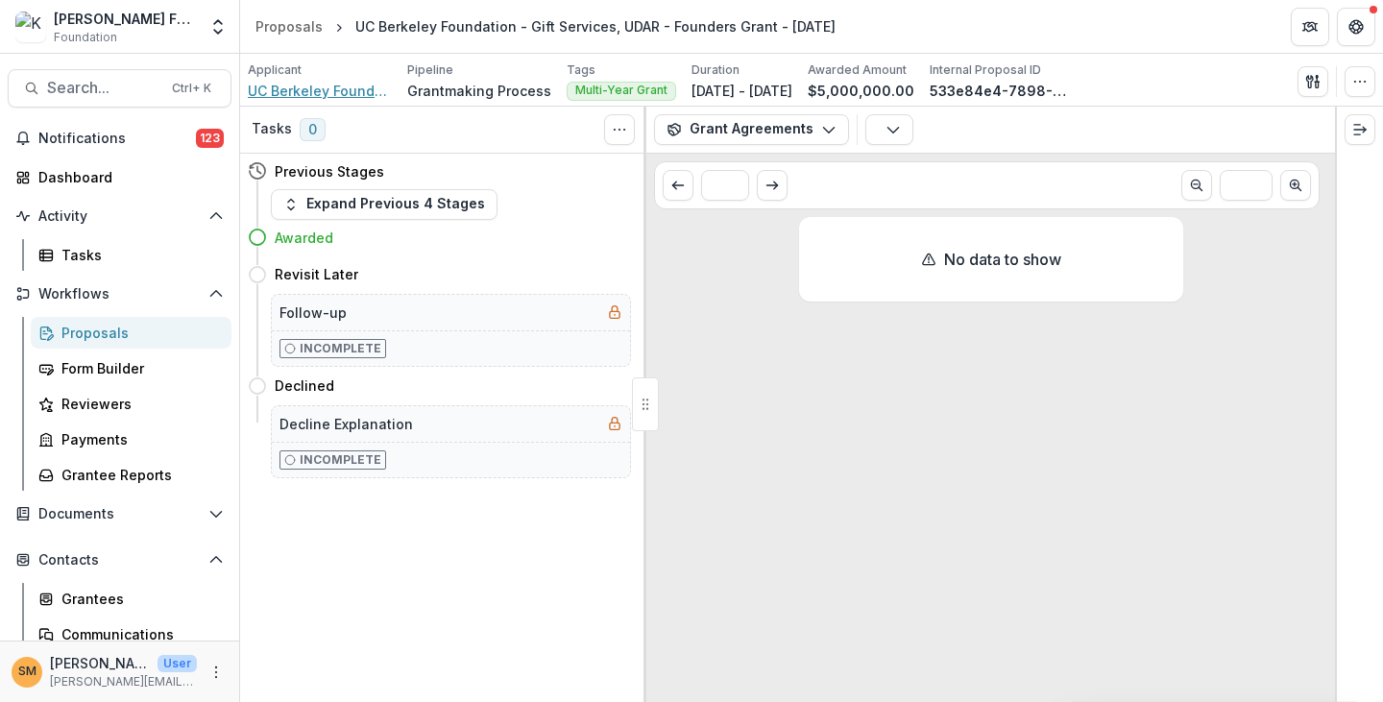
click at [312, 89] on span "UC Berkeley Foundation - Gift Services, UDAR" at bounding box center [320, 91] width 144 height 20
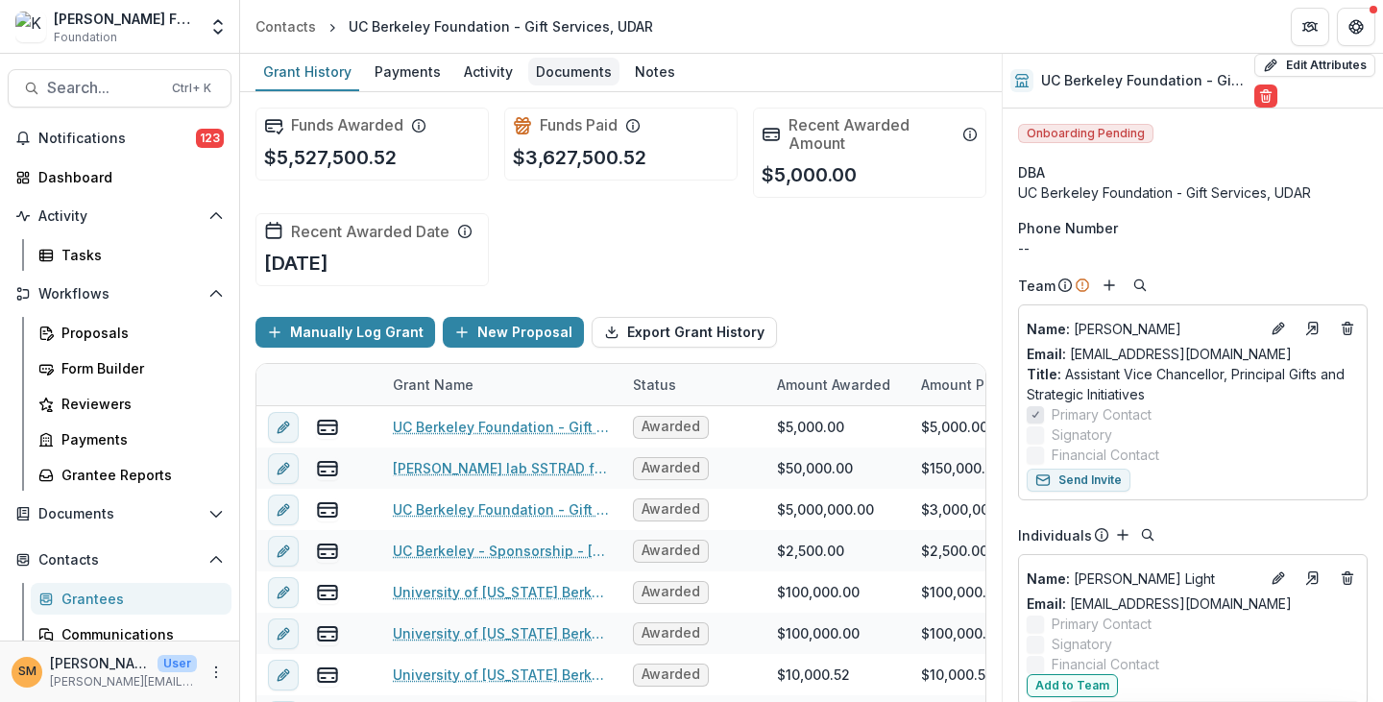
click at [571, 72] on div "Documents" at bounding box center [573, 72] width 91 height 28
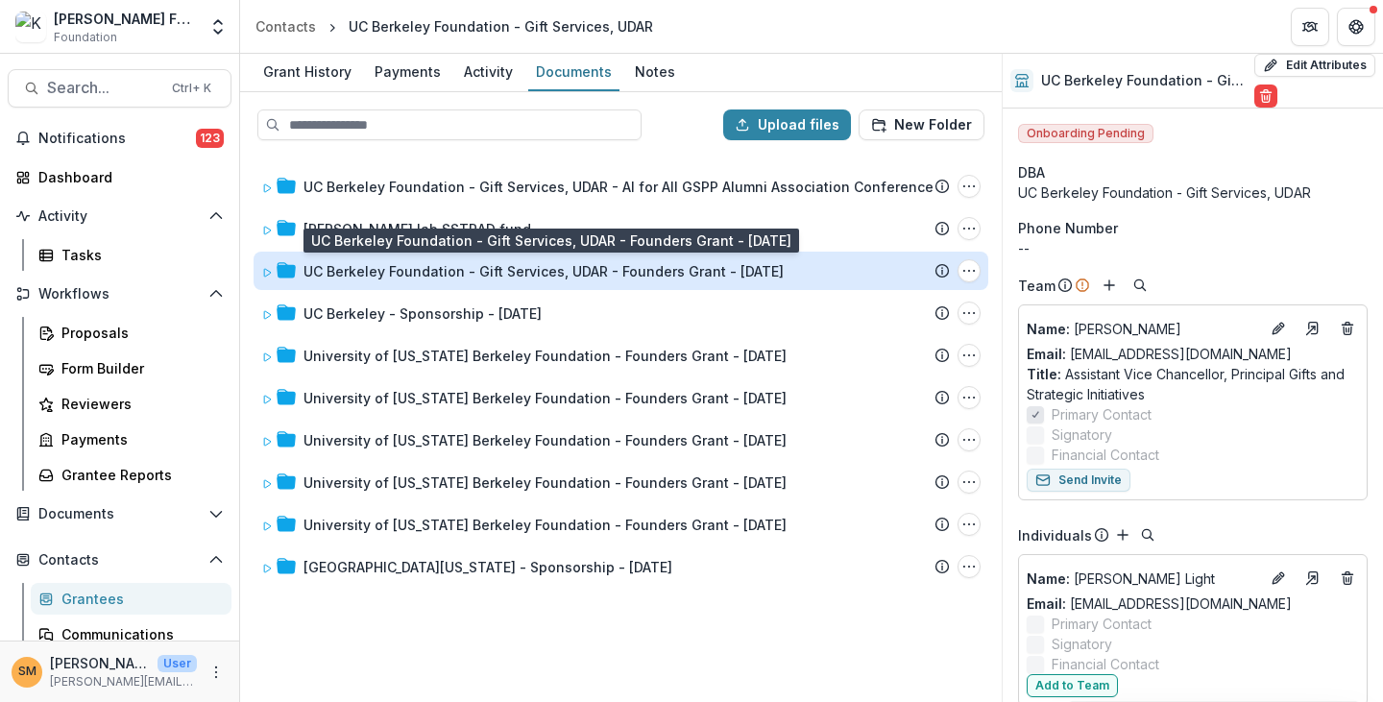
click at [500, 272] on div "UC Berkeley Foundation - Gift Services, UDAR - Founders Grant - [DATE]" at bounding box center [543, 271] width 480 height 20
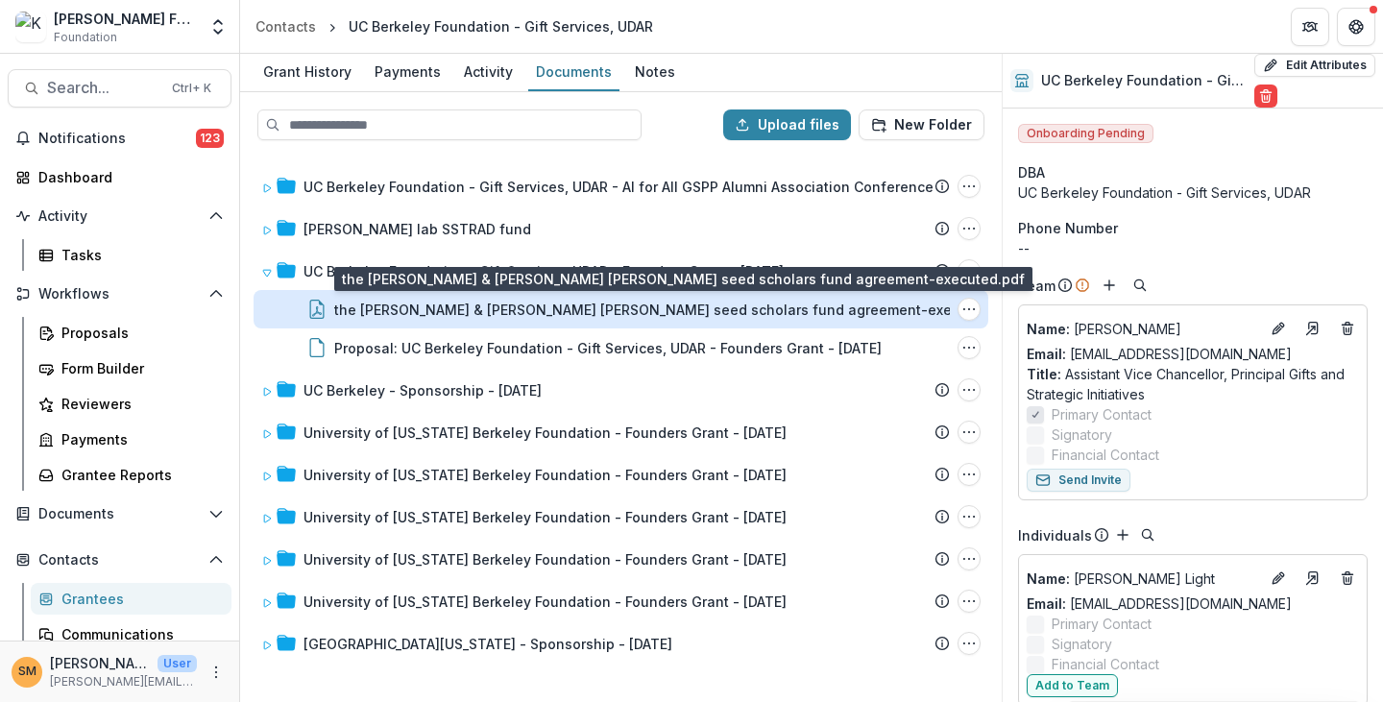
click at [515, 311] on div "the [PERSON_NAME] & [PERSON_NAME] [PERSON_NAME] seed scholars fund agreement-ex…" at bounding box center [651, 310] width 634 height 20
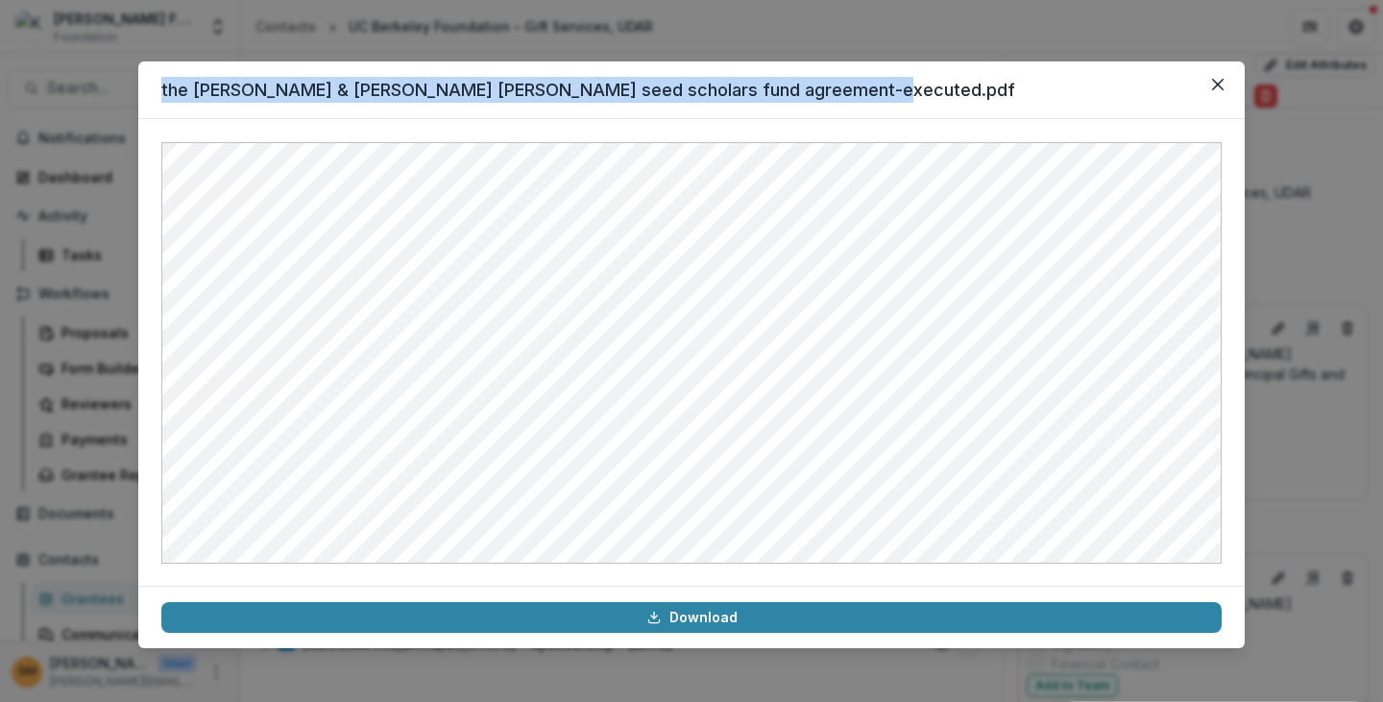
drag, startPoint x: 161, startPoint y: 85, endPoint x: 837, endPoint y: 80, distance: 675.2
click at [837, 80] on header "the [PERSON_NAME] & [PERSON_NAME] [PERSON_NAME] seed scholars fund agreement-ex…" at bounding box center [691, 90] width 1106 height 58
copy header "the [PERSON_NAME] & [PERSON_NAME] [PERSON_NAME] seed scholars fund agreement-ex…"
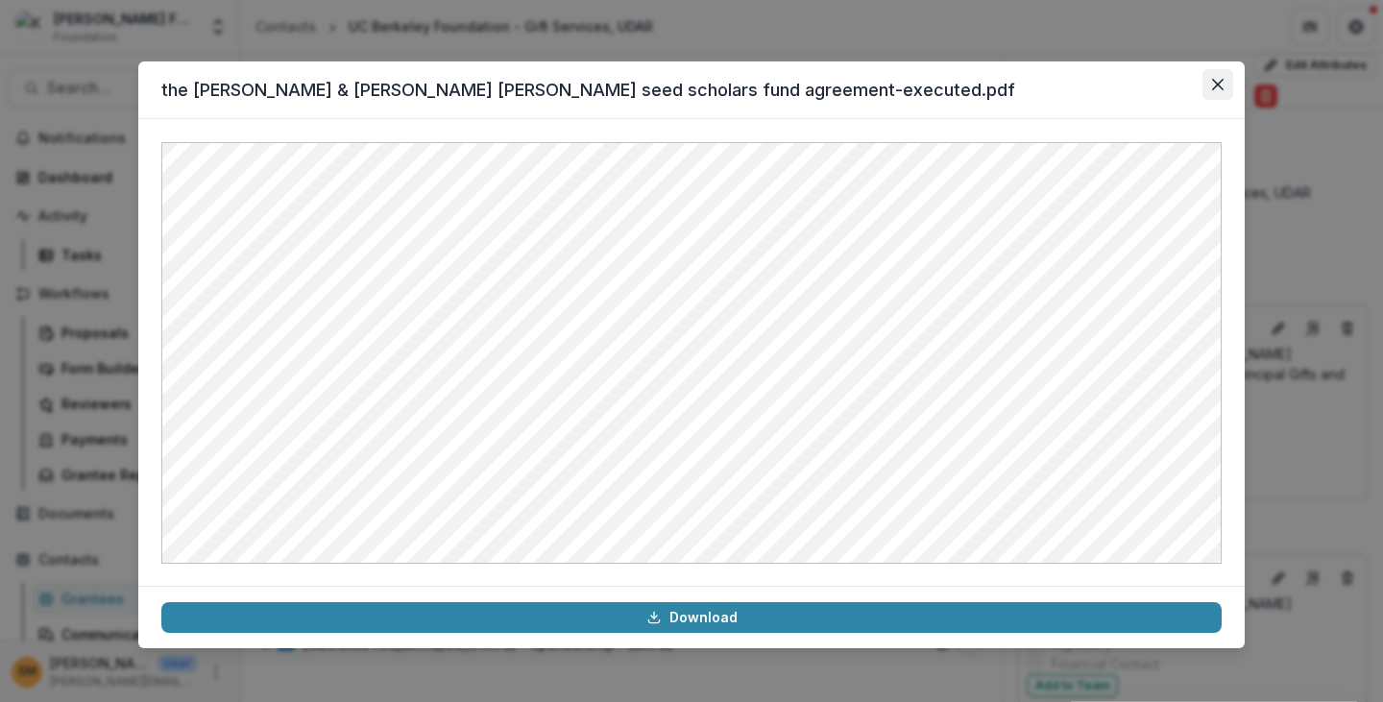
click at [1218, 84] on icon "Close" at bounding box center [1218, 85] width 12 height 12
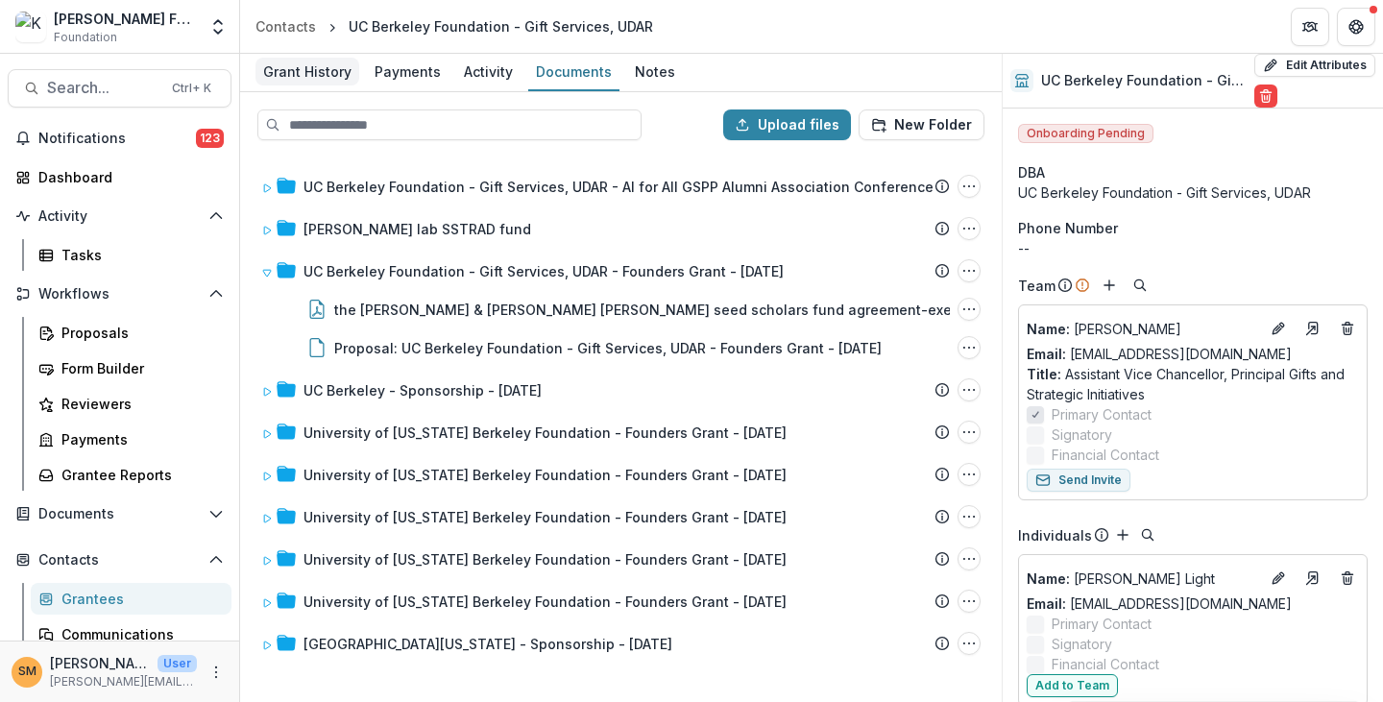
click at [316, 79] on div "Grant History" at bounding box center [307, 72] width 104 height 28
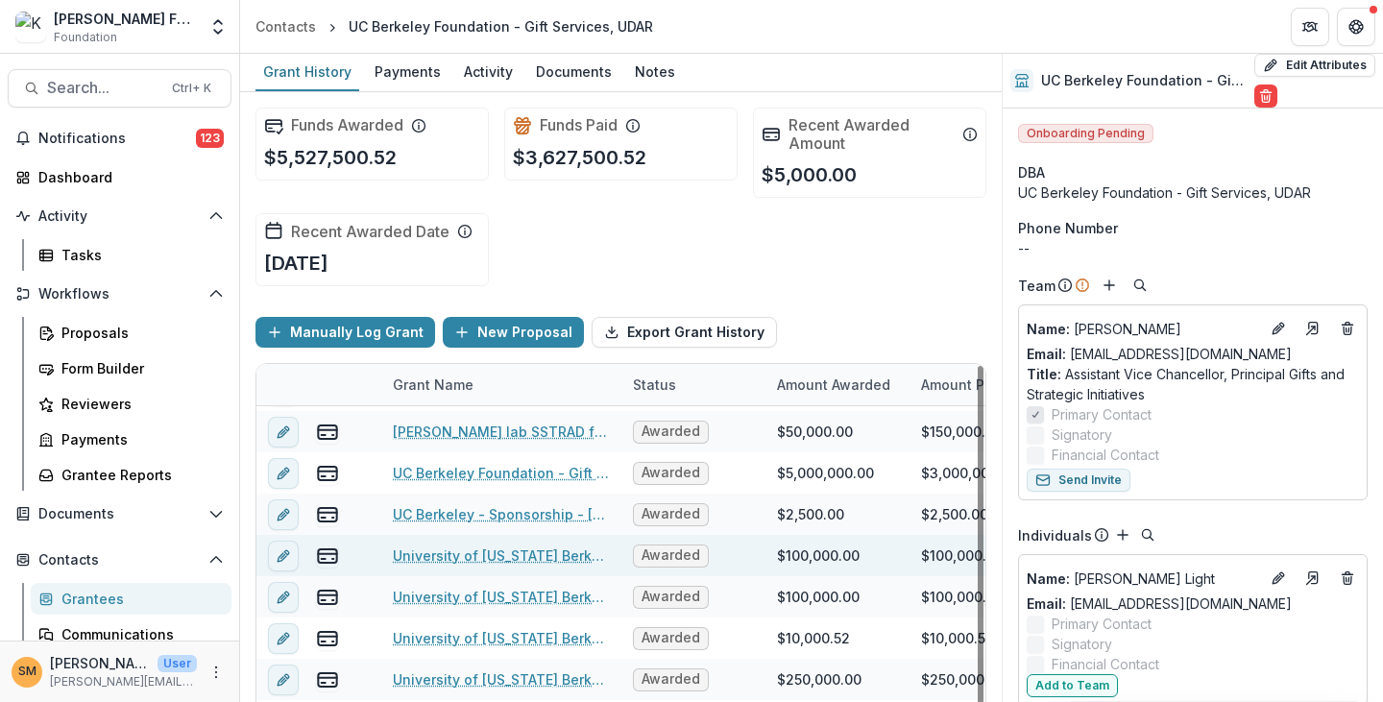
scroll to position [85, 0]
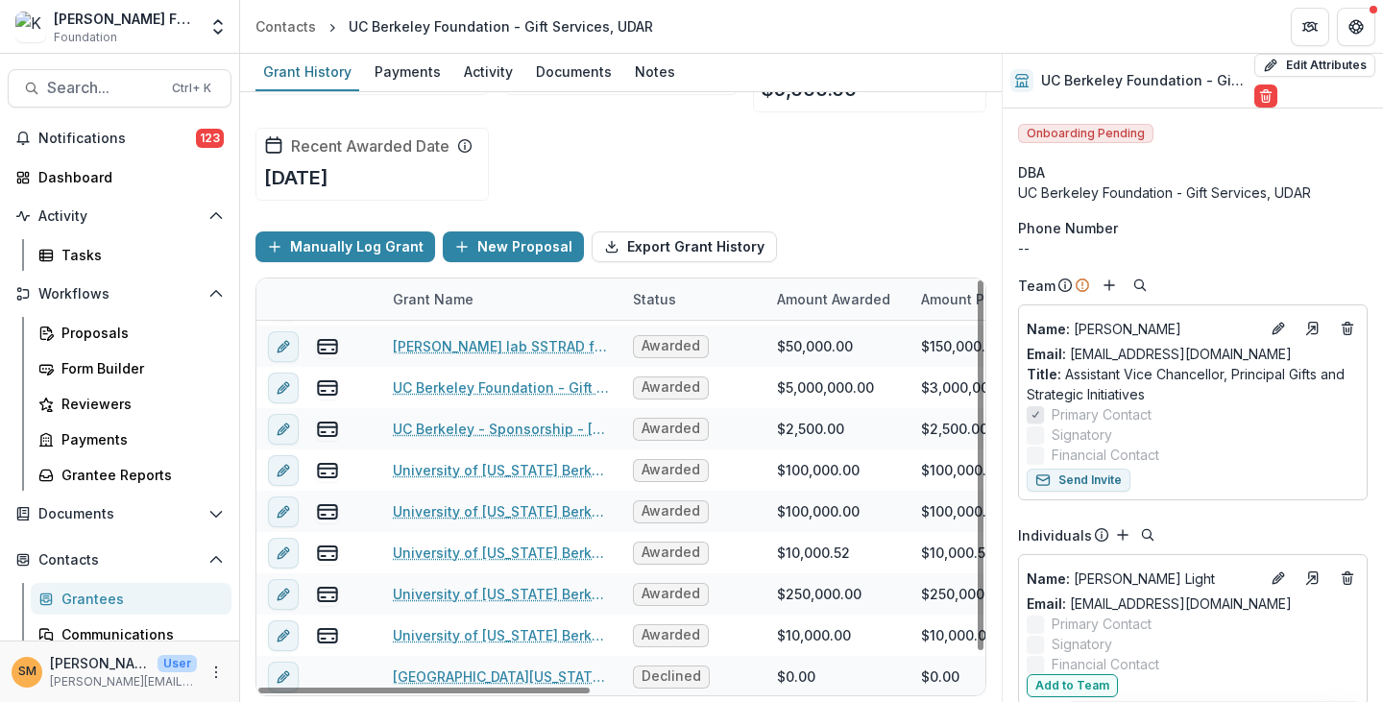
drag, startPoint x: 522, startPoint y: 695, endPoint x: 613, endPoint y: 698, distance: 90.3
click at [613, 698] on div "Funds Awarded $5,527,500.52 Funds Paid $3,627,500.52 Recent Awarded Amount $5,0…" at bounding box center [621, 397] width 762 height 610
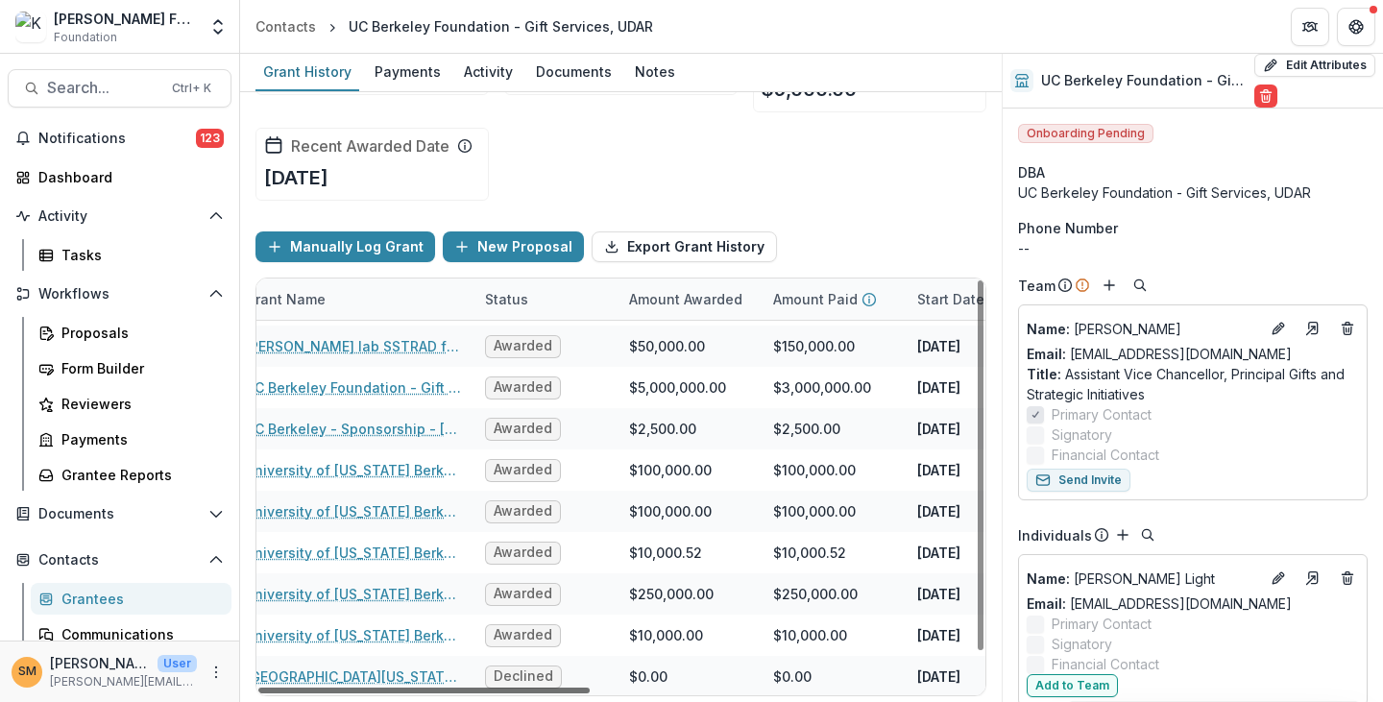
scroll to position [36, 244]
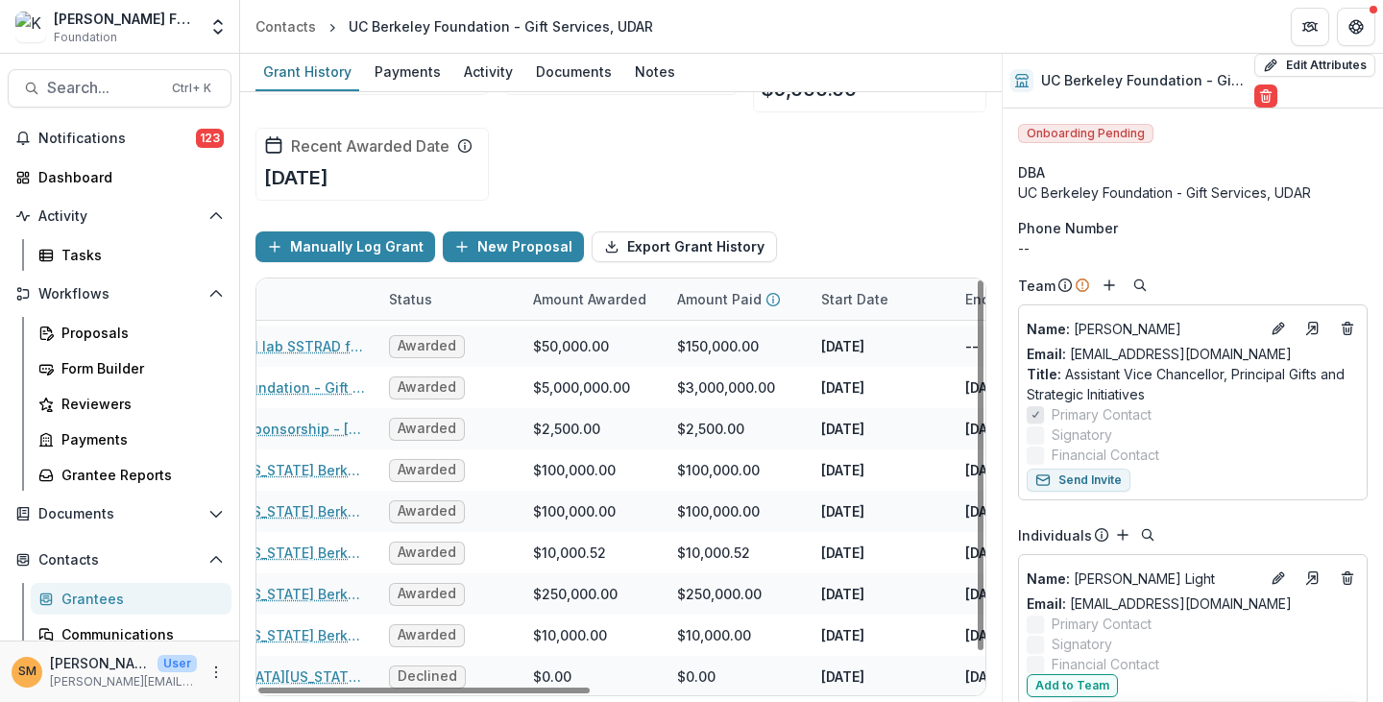
drag, startPoint x: 510, startPoint y: 687, endPoint x: 620, endPoint y: 700, distance: 111.3
click at [590, 693] on div at bounding box center [423, 691] width 331 height 6
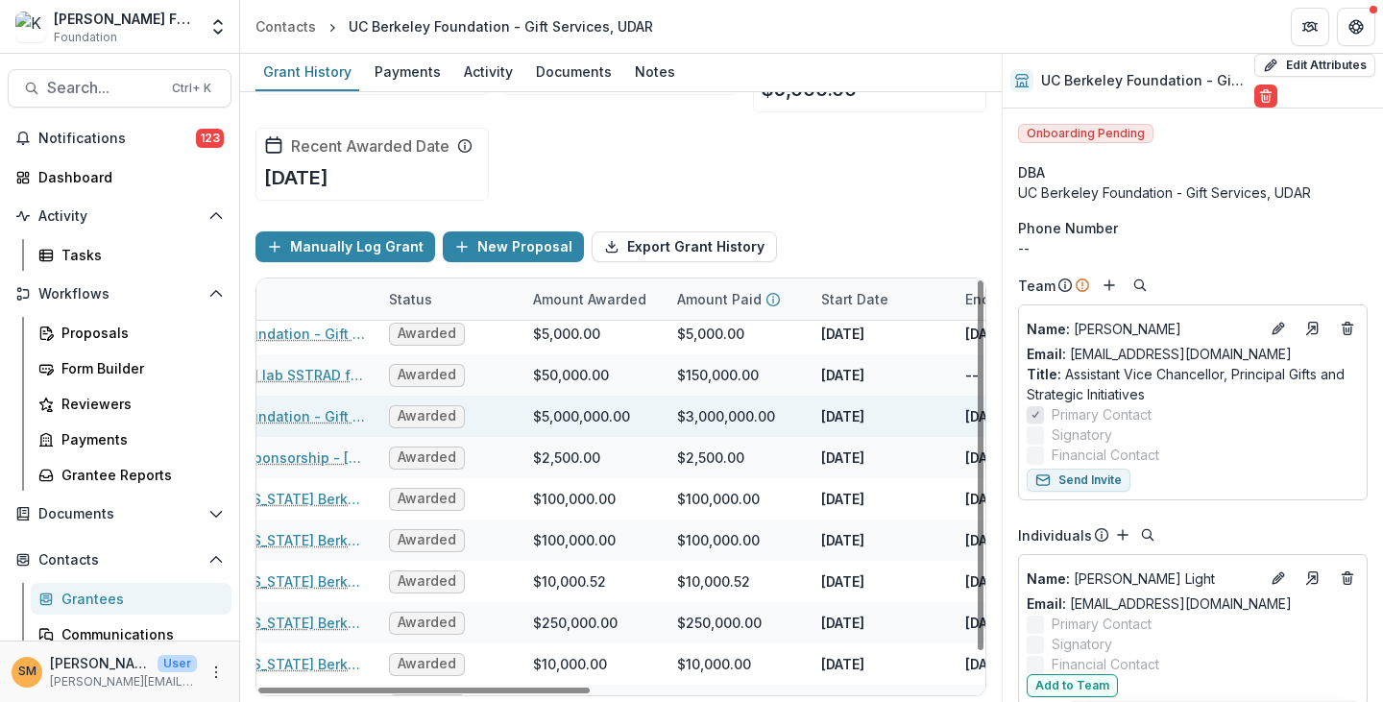
scroll to position [0, 244]
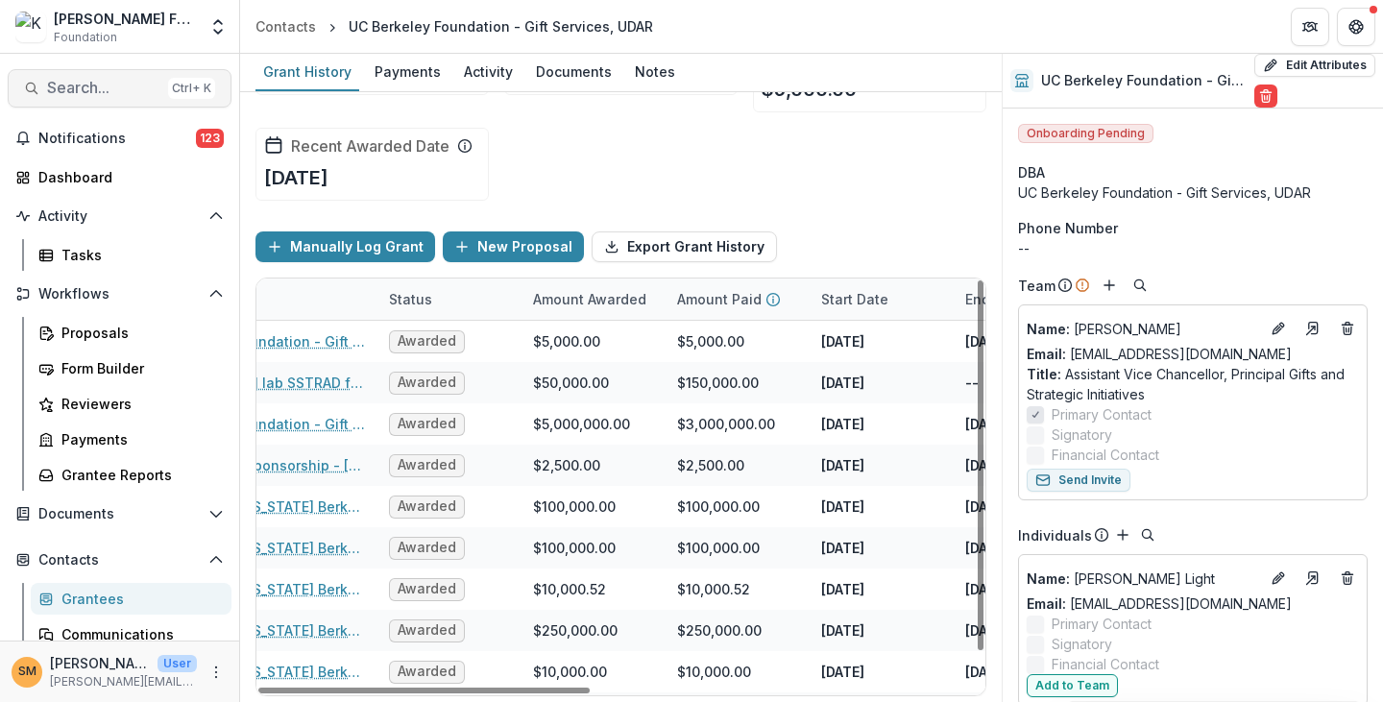
click at [101, 94] on span "Search..." at bounding box center [103, 88] width 113 height 18
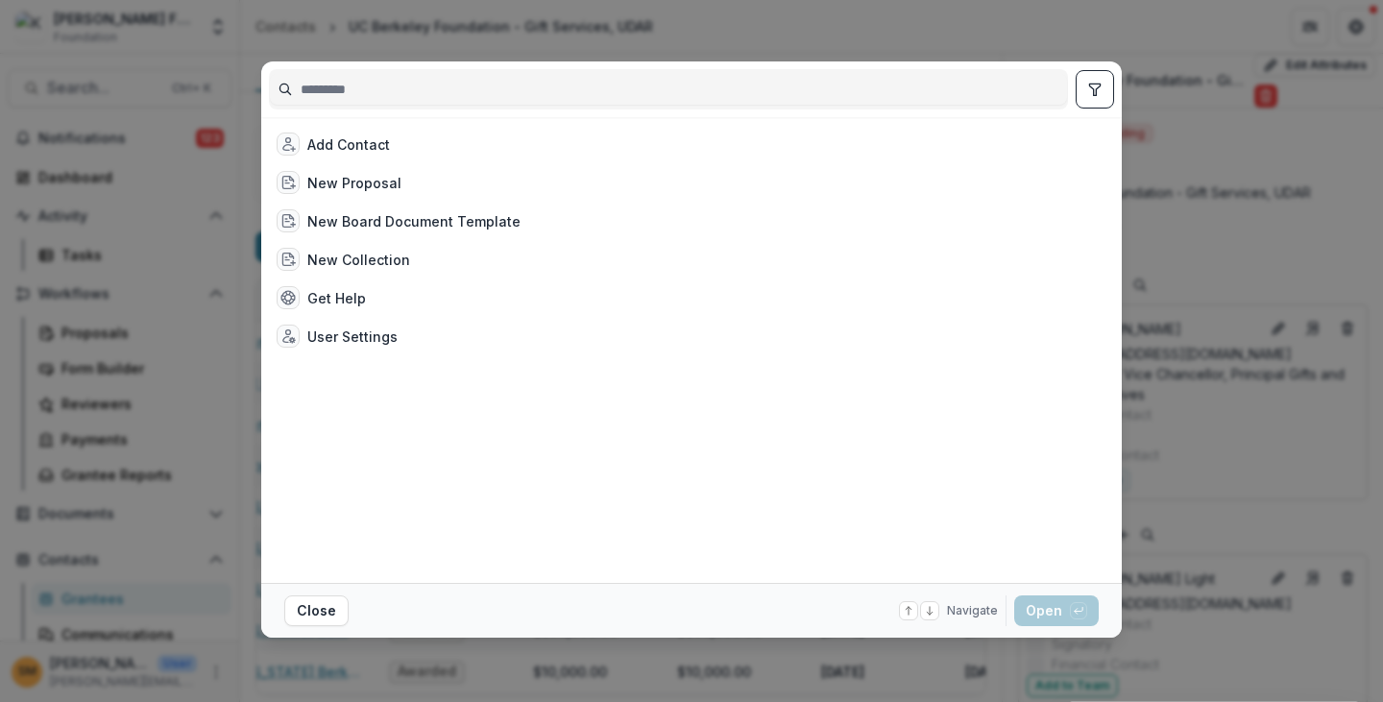
click at [703, 40] on div "Add Contact New Proposal New Board Document Template New Collection Get Help Us…" at bounding box center [691, 351] width 1383 height 702
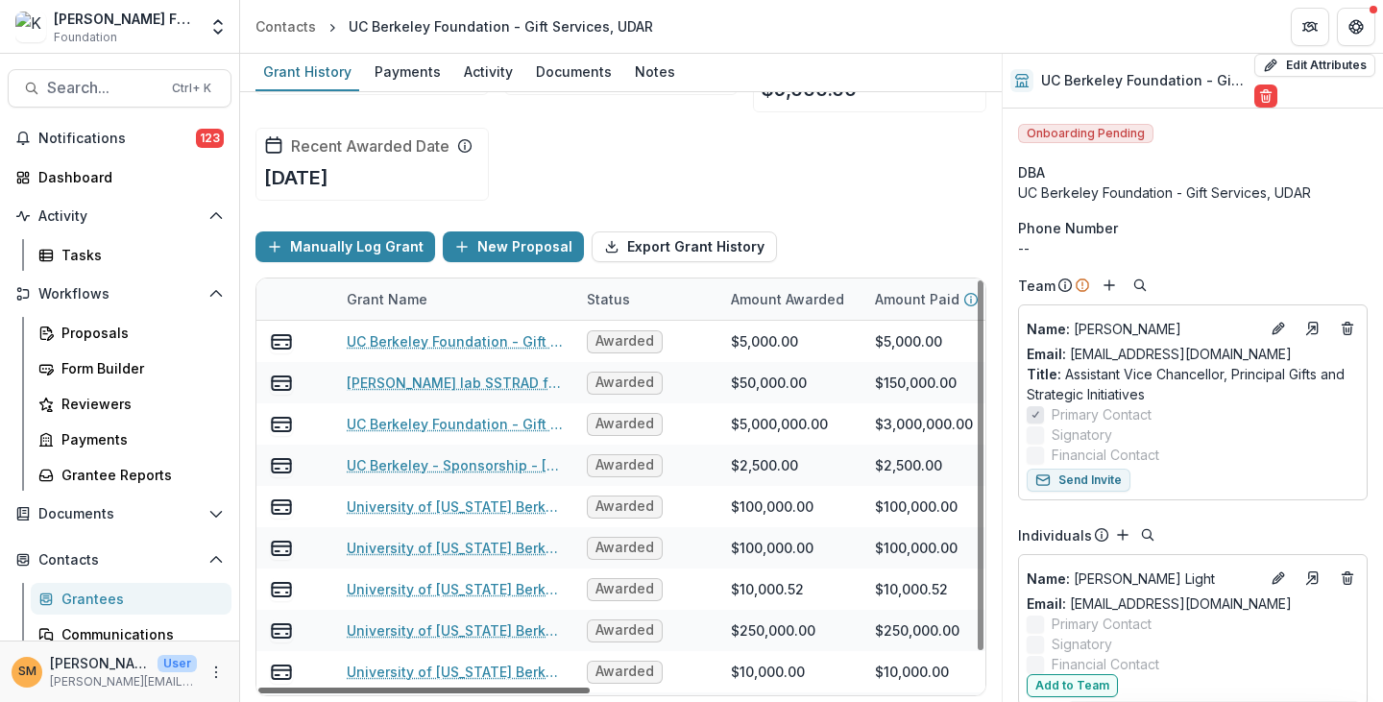
scroll to position [0, 66]
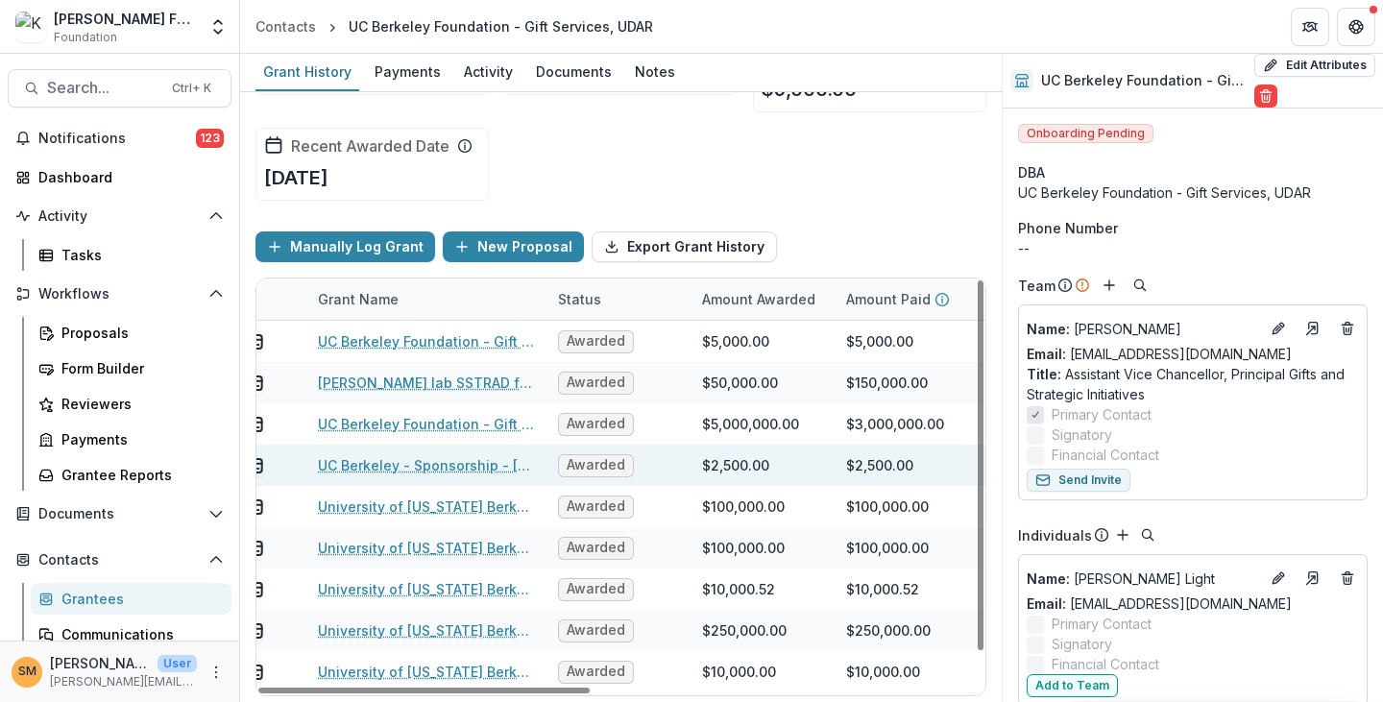
drag, startPoint x: 565, startPoint y: 689, endPoint x: 718, endPoint y: 468, distance: 269.1
click at [490, 692] on div at bounding box center [423, 691] width 331 height 6
